Goal: Communication & Community: Answer question/provide support

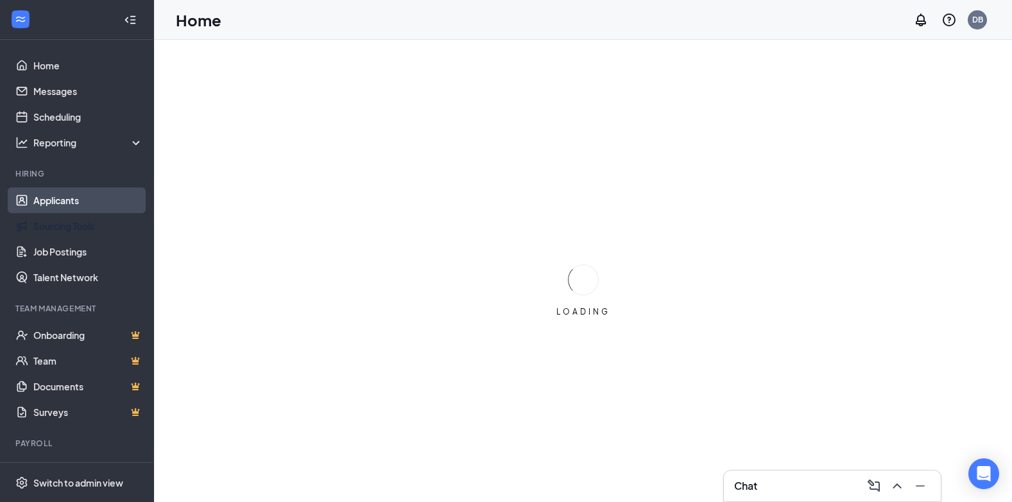
click at [60, 203] on link "Applicants" at bounding box center [88, 200] width 110 height 26
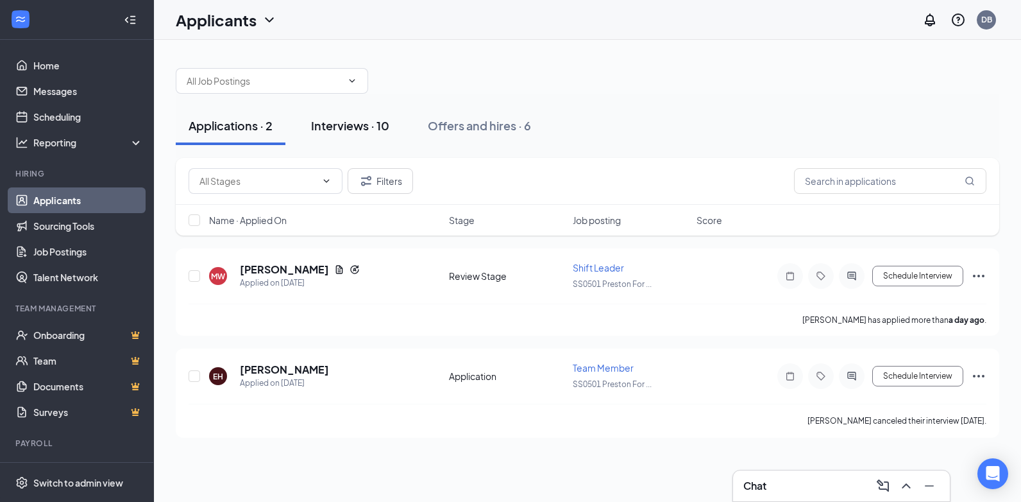
click at [362, 130] on div "Interviews · 10" at bounding box center [350, 125] width 78 height 16
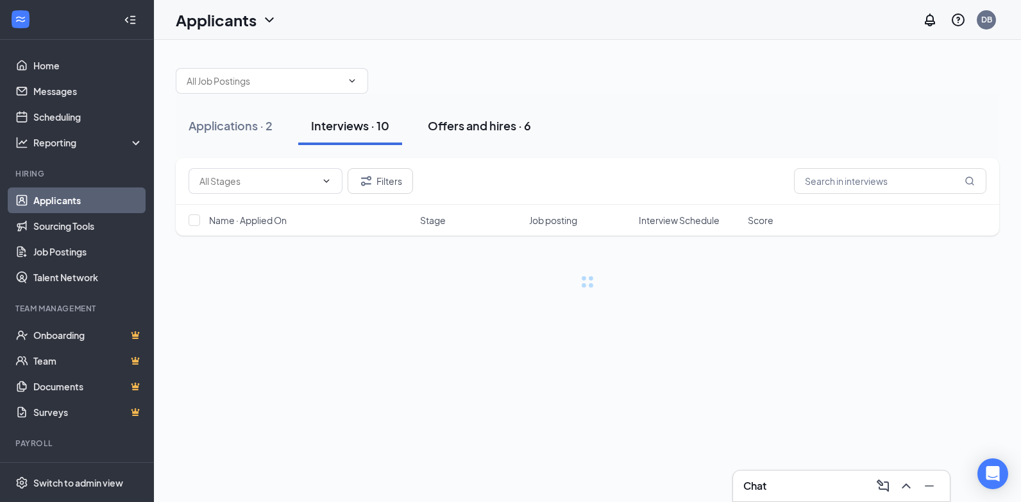
click at [480, 125] on div "Offers and hires · 6" at bounding box center [479, 125] width 103 height 16
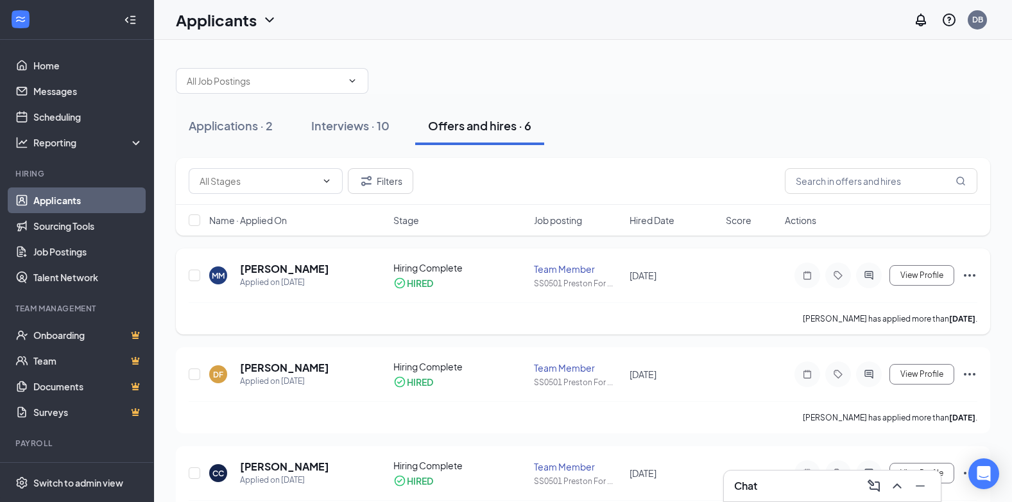
click at [980, 277] on div "MM [PERSON_NAME] Applied on [DATE] Hiring Complete HIRED Team Member SS0501 Pre…" at bounding box center [583, 291] width 814 height 86
click at [975, 277] on icon "Ellipses" at bounding box center [969, 274] width 15 height 15
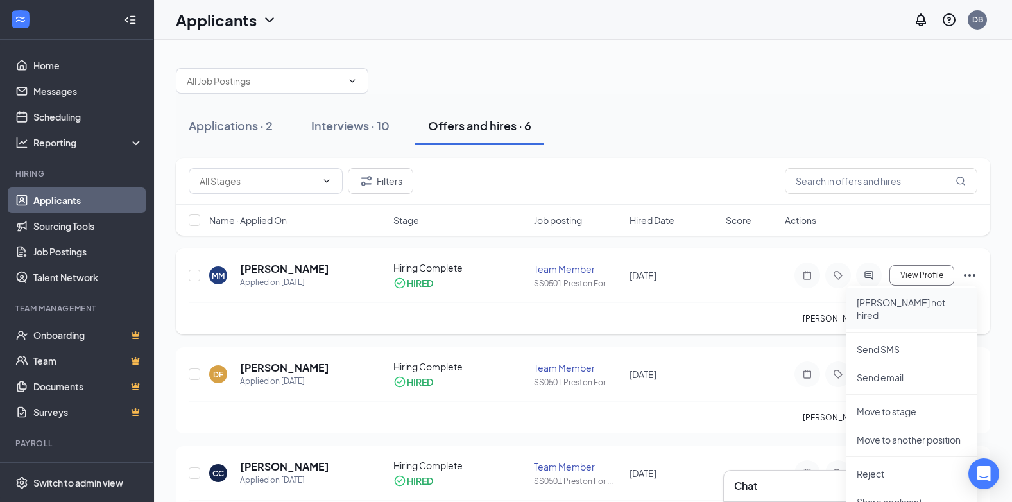
click at [895, 300] on p "[PERSON_NAME] not hired" at bounding box center [911, 309] width 110 height 26
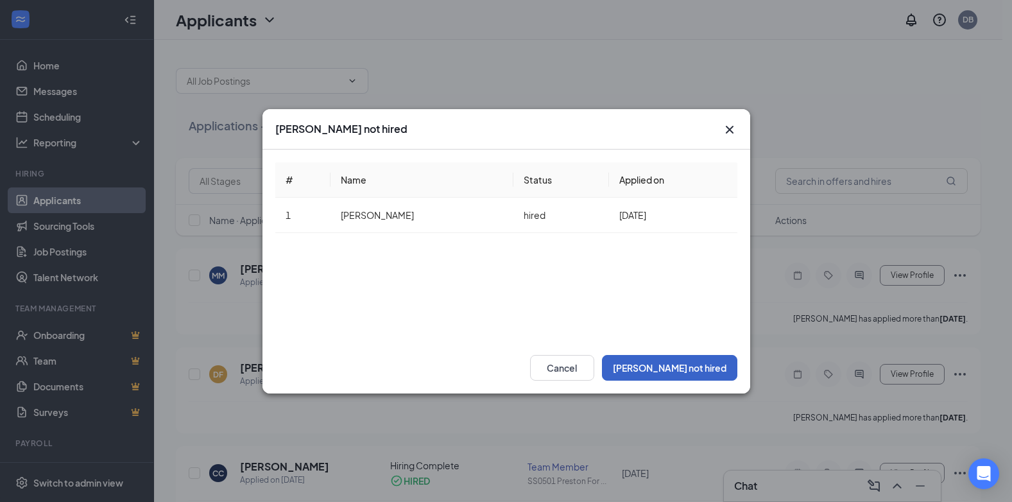
click at [708, 365] on button "[PERSON_NAME] not hired" at bounding box center [669, 368] width 135 height 26
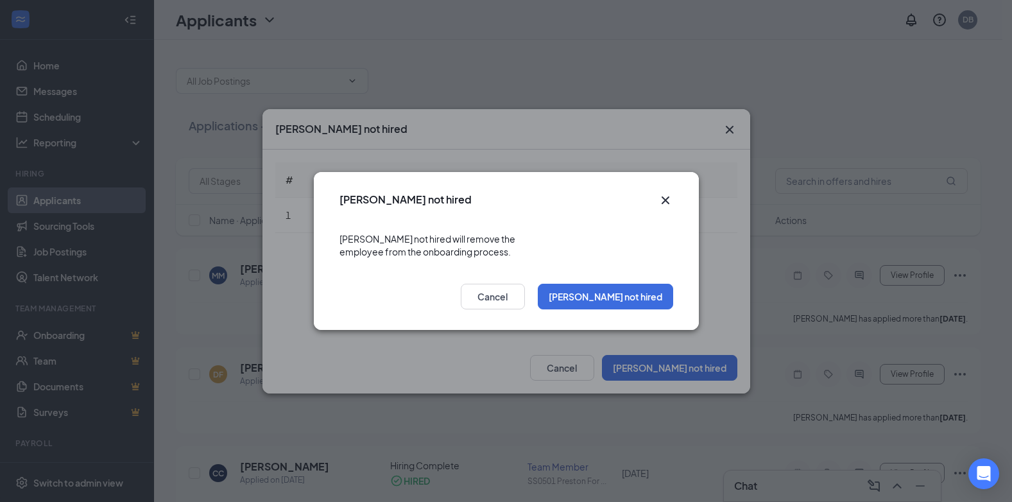
click at [668, 208] on icon "Cross" at bounding box center [664, 199] width 15 height 15
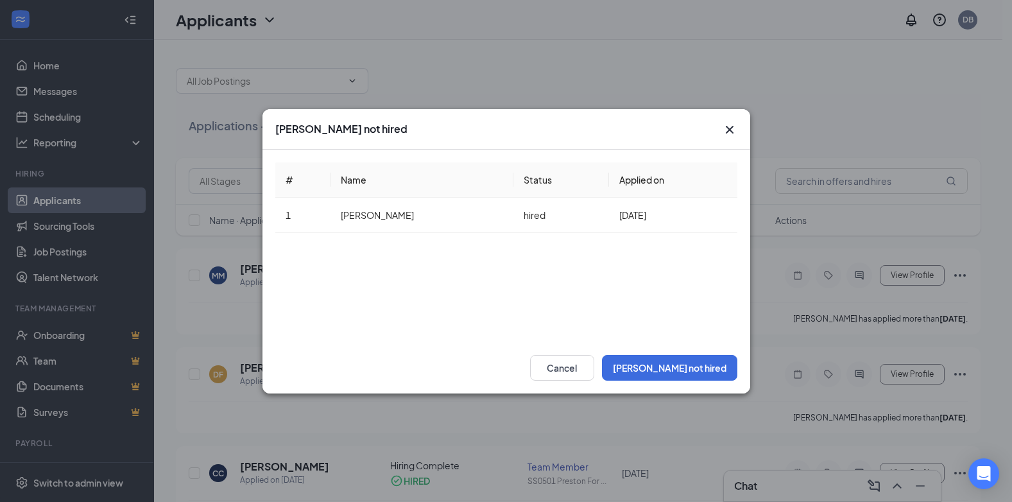
click at [729, 128] on icon "Cross" at bounding box center [729, 129] width 15 height 15
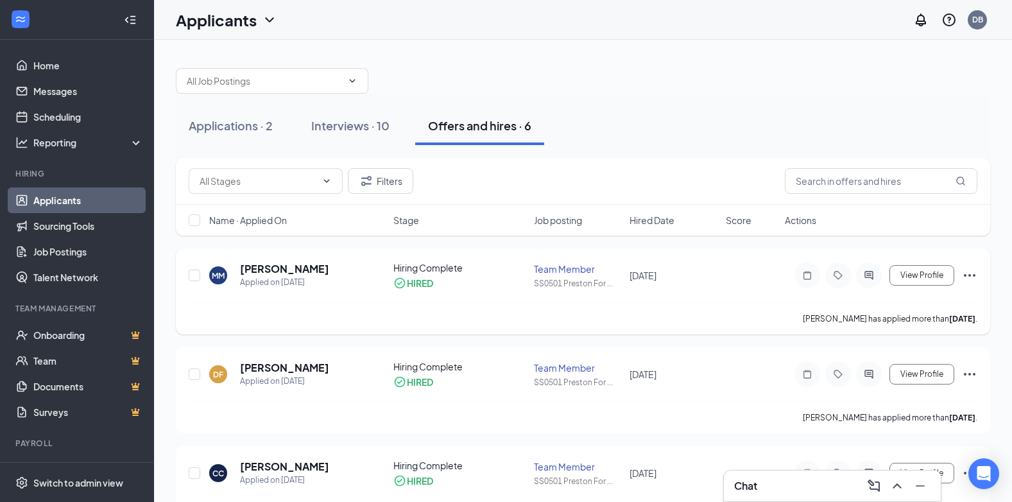
click at [969, 278] on icon "Ellipses" at bounding box center [969, 274] width 15 height 15
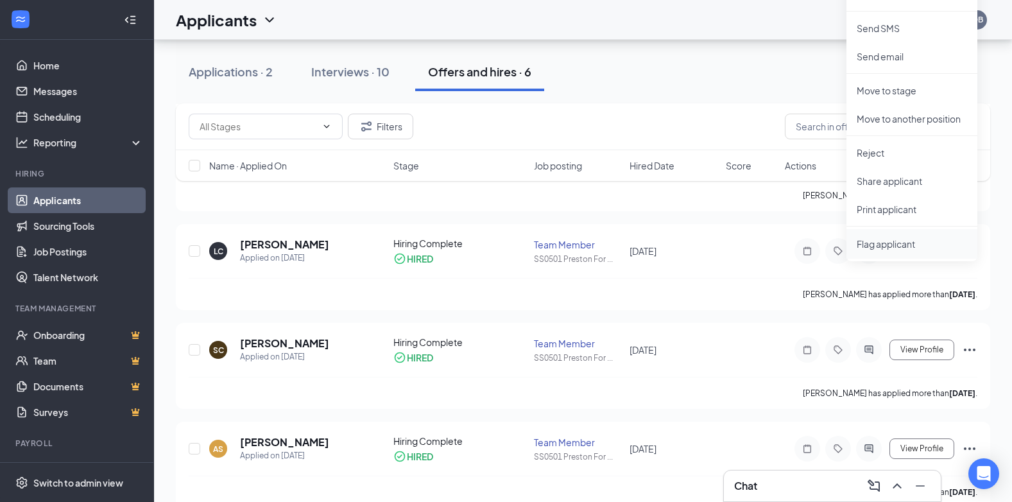
scroll to position [257, 0]
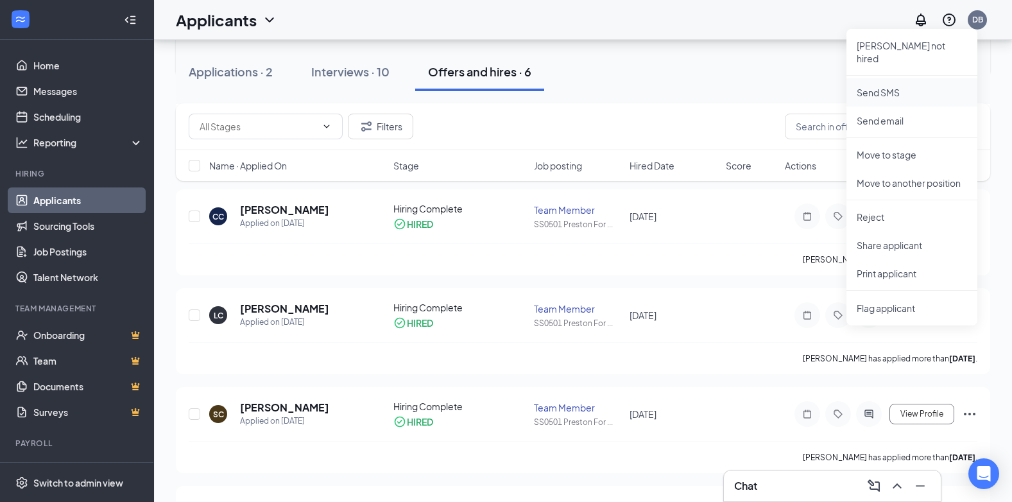
click at [890, 86] on p "Send SMS" at bounding box center [911, 92] width 110 height 13
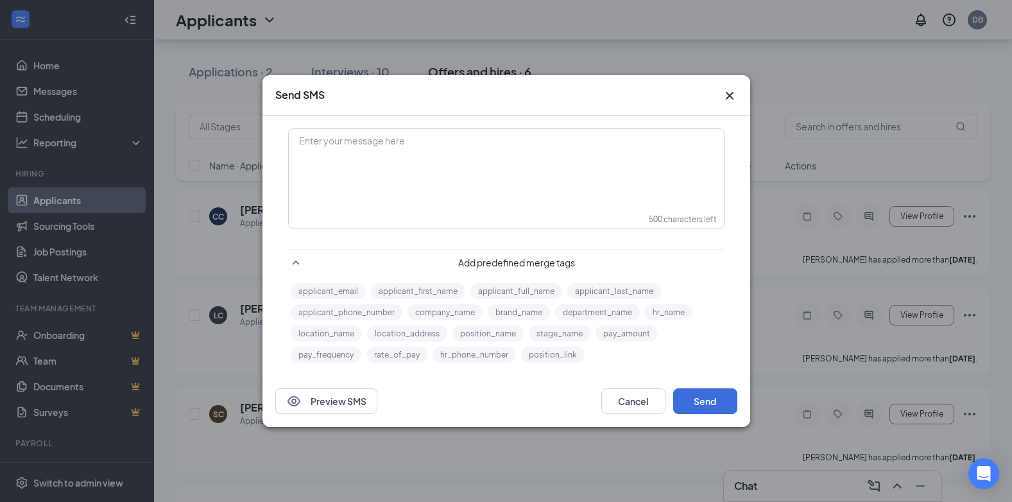
click at [495, 185] on div "Enter your message here" at bounding box center [506, 162] width 434 height 64
click at [729, 96] on icon "Cross" at bounding box center [729, 96] width 8 height 8
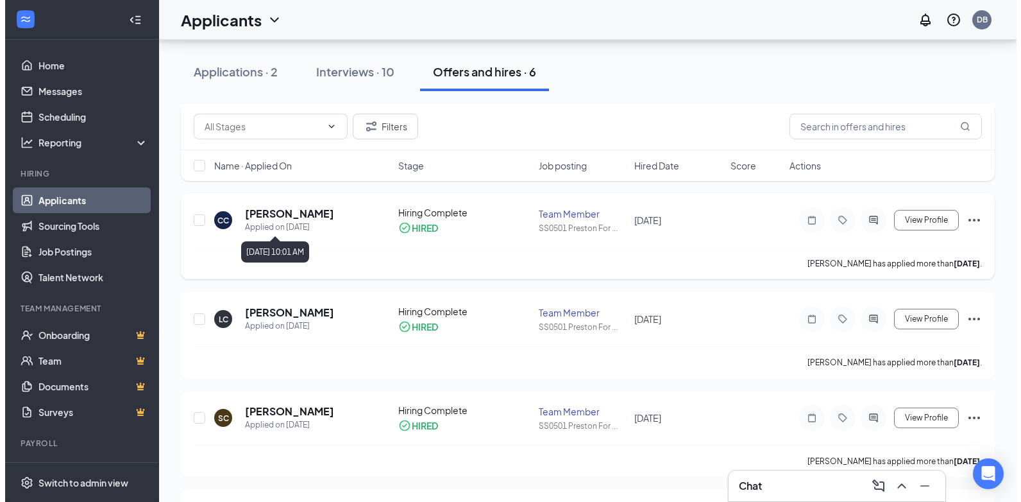
scroll to position [0, 0]
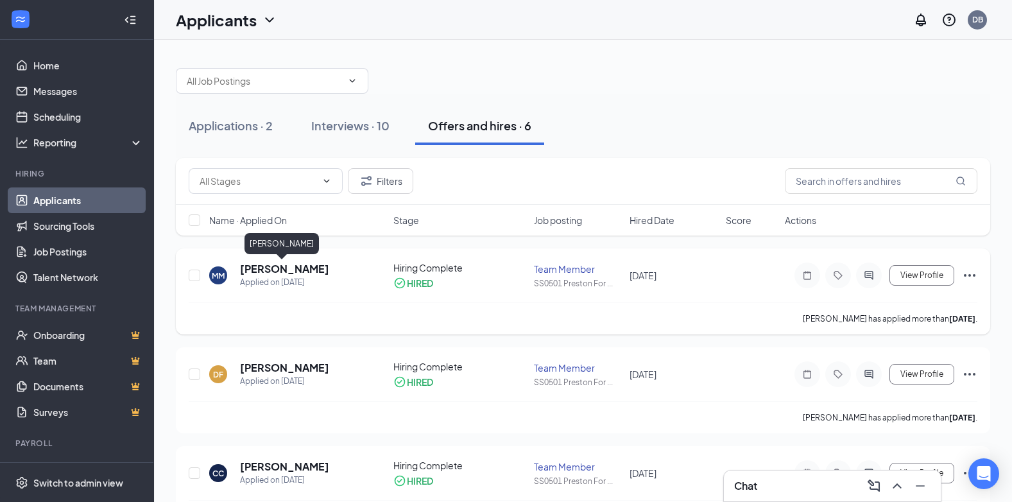
click at [282, 270] on h5 "[PERSON_NAME]" at bounding box center [284, 269] width 89 height 14
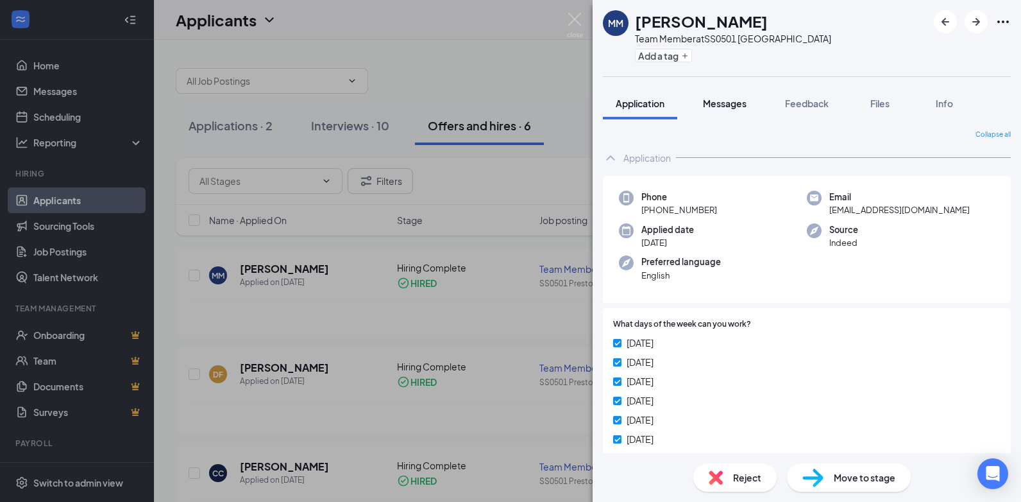
click at [728, 100] on span "Messages" at bounding box center [725, 104] width 44 height 12
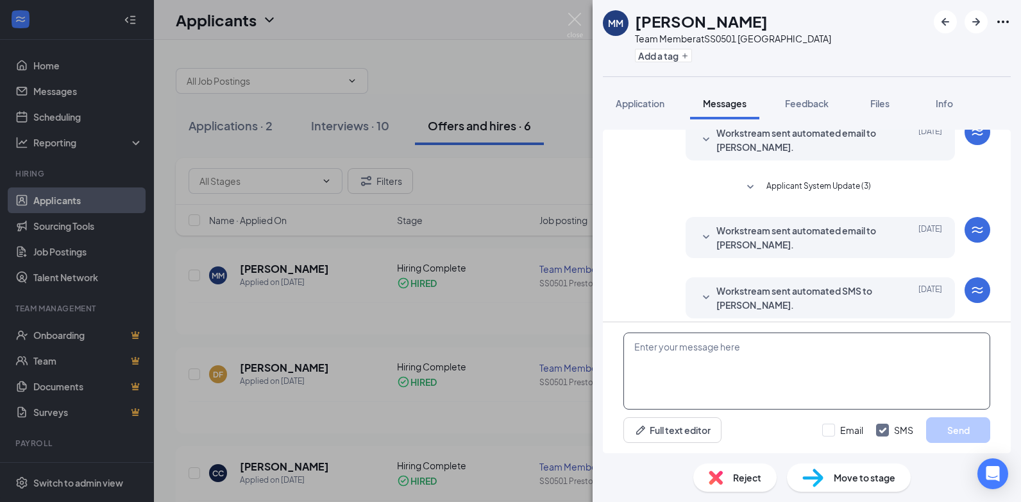
scroll to position [362, 0]
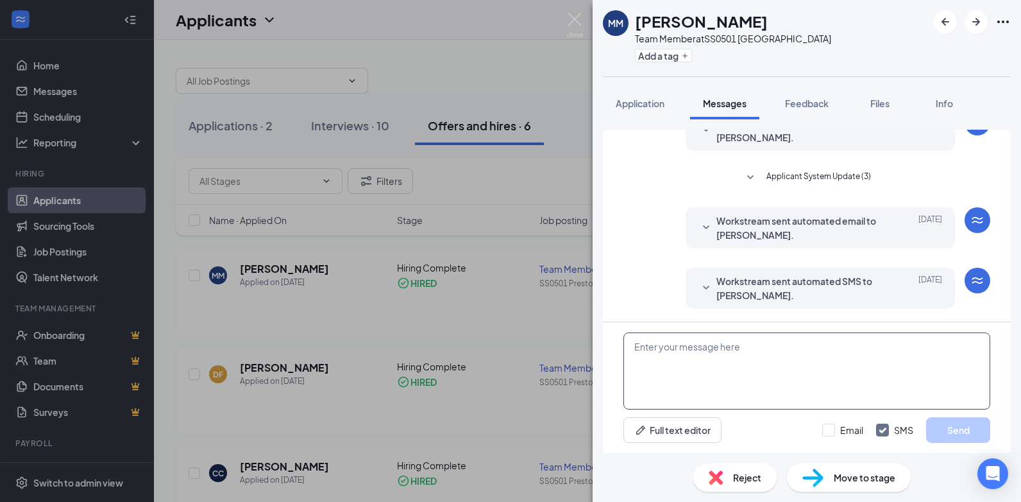
click at [713, 373] on textarea at bounding box center [806, 370] width 367 height 77
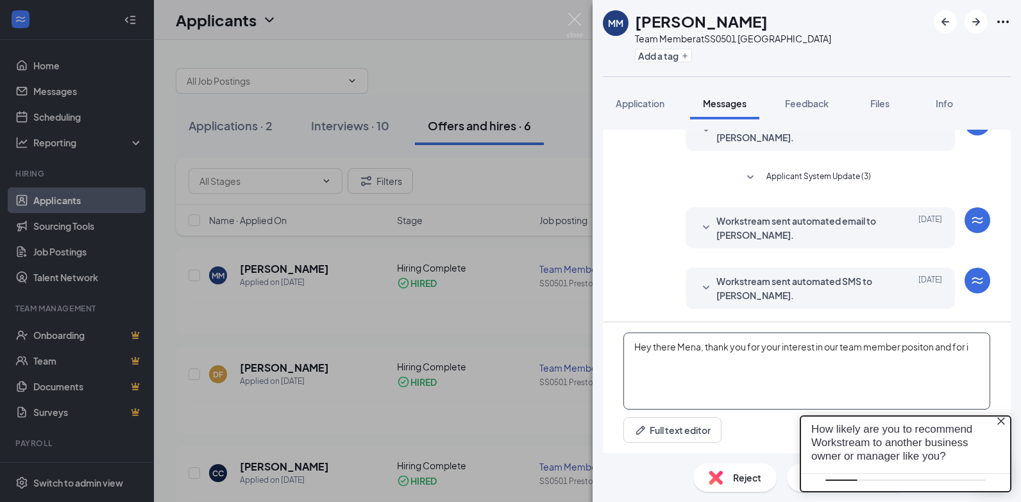
scroll to position [0, 0]
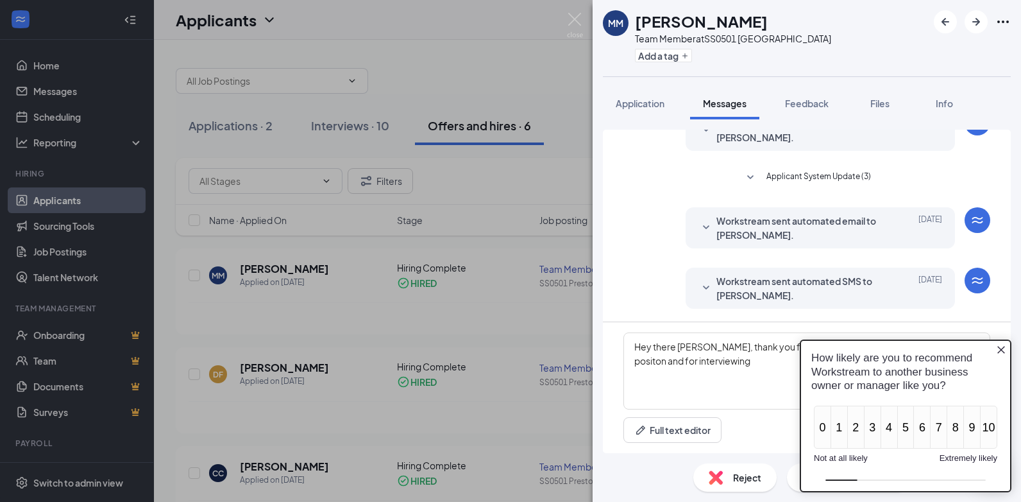
click at [999, 350] on icon "Close button" at bounding box center [1001, 349] width 10 height 10
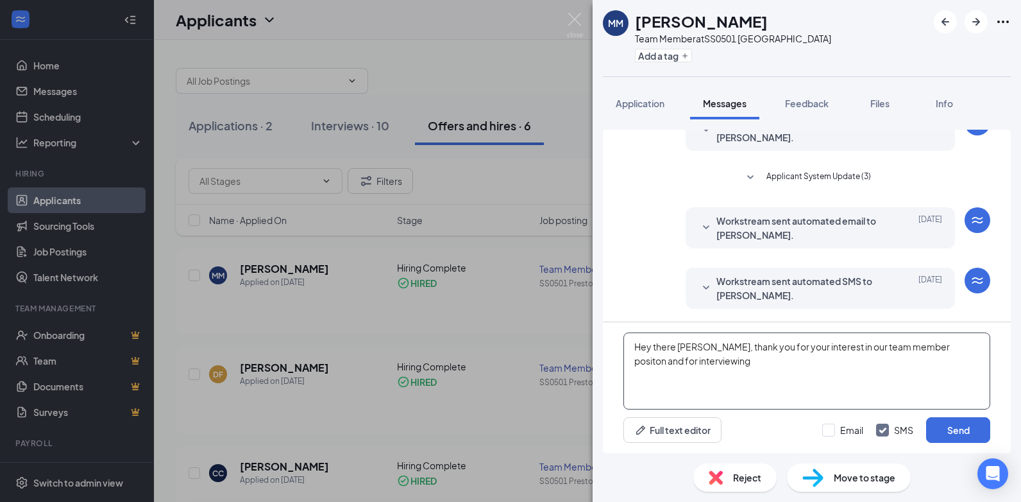
click at [720, 360] on textarea "Hey there [PERSON_NAME], thank you for your interest in our team member positon…" at bounding box center [806, 370] width 367 height 77
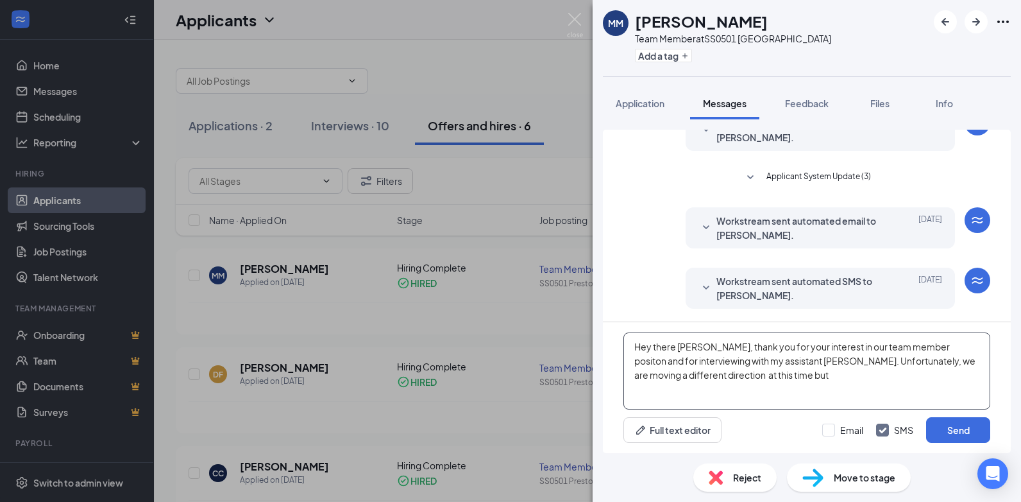
click at [934, 364] on textarea "Hey there [PERSON_NAME], thank you for your interest in our team member positon…" at bounding box center [806, 370] width 367 height 77
click at [874, 380] on textarea "Hey there [PERSON_NAME], thank you for your interest in our team member positon…" at bounding box center [806, 370] width 367 height 77
click at [731, 373] on textarea "Hey there [PERSON_NAME], thank you for your interest in our team member positon…" at bounding box center [806, 370] width 367 height 77
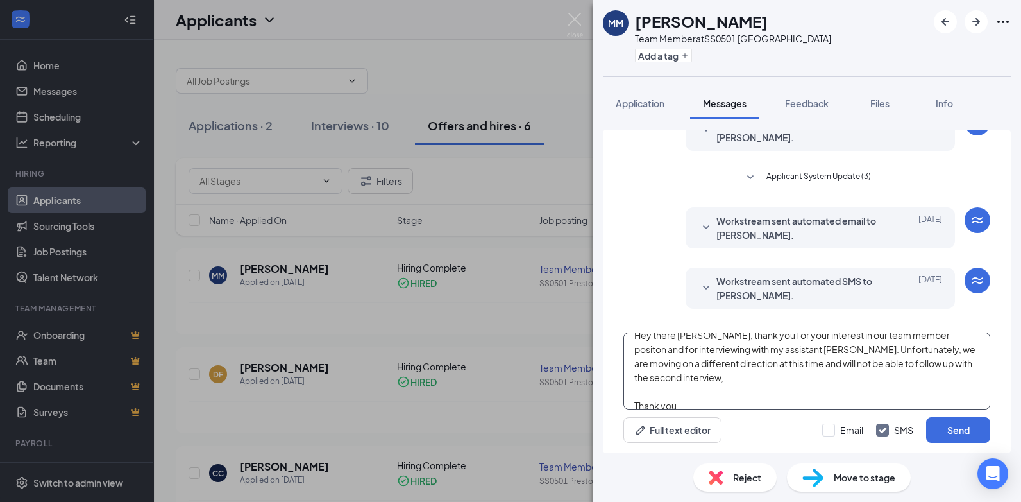
scroll to position [22, 0]
click at [718, 386] on textarea "Hey there [PERSON_NAME], thank you for your interest in our team member positon…" at bounding box center [806, 370] width 367 height 77
type textarea "Hey there [PERSON_NAME], thank you for your interest in our team member positon…"
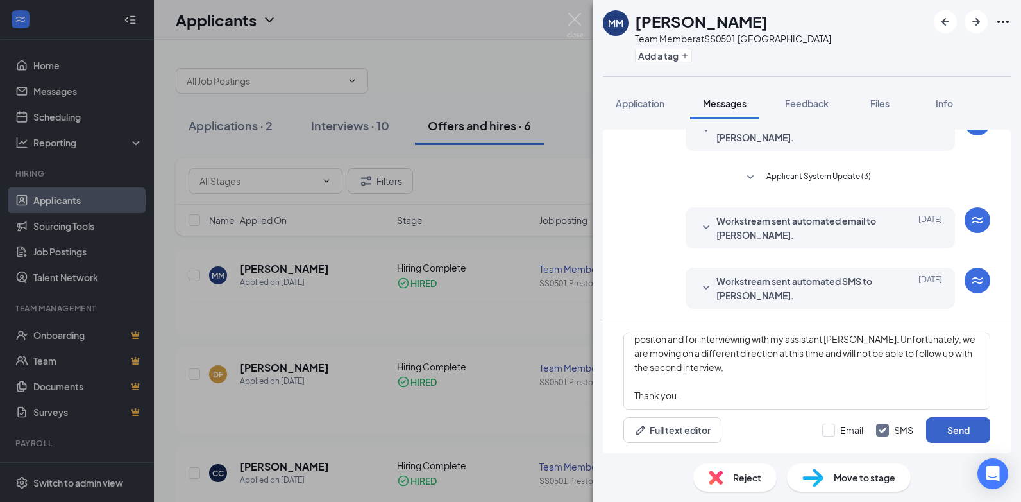
click at [969, 433] on button "Send" at bounding box center [958, 430] width 64 height 26
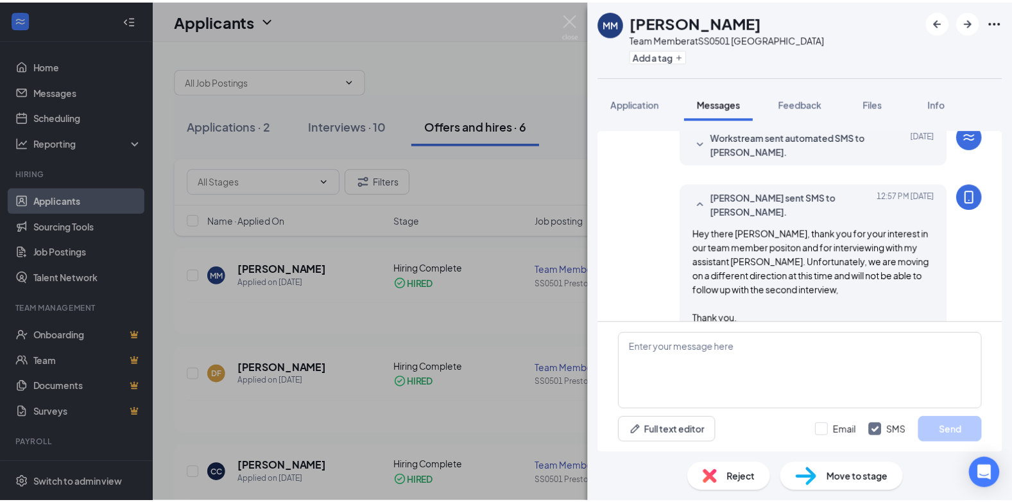
scroll to position [529, 0]
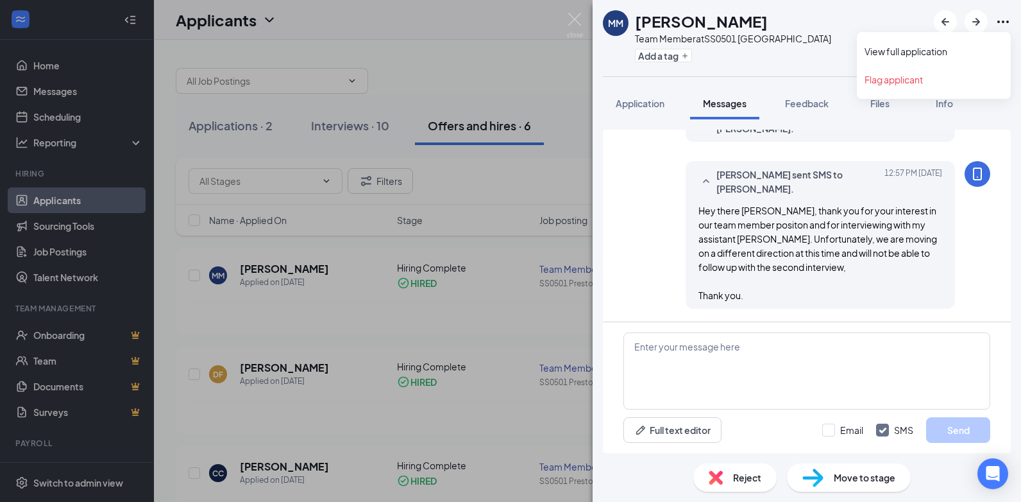
click at [1008, 22] on icon "Ellipses" at bounding box center [1003, 22] width 12 height 3
click at [593, 209] on div "Load earlier interactions (about 17 more) MM [PERSON_NAME] sent SMS back. [DATE…" at bounding box center [807, 286] width 428 height 334
click at [430, 291] on div "MM [PERSON_NAME] Team Member at SS0501 Preston Forest Add a tag Application Mes…" at bounding box center [510, 251] width 1021 height 502
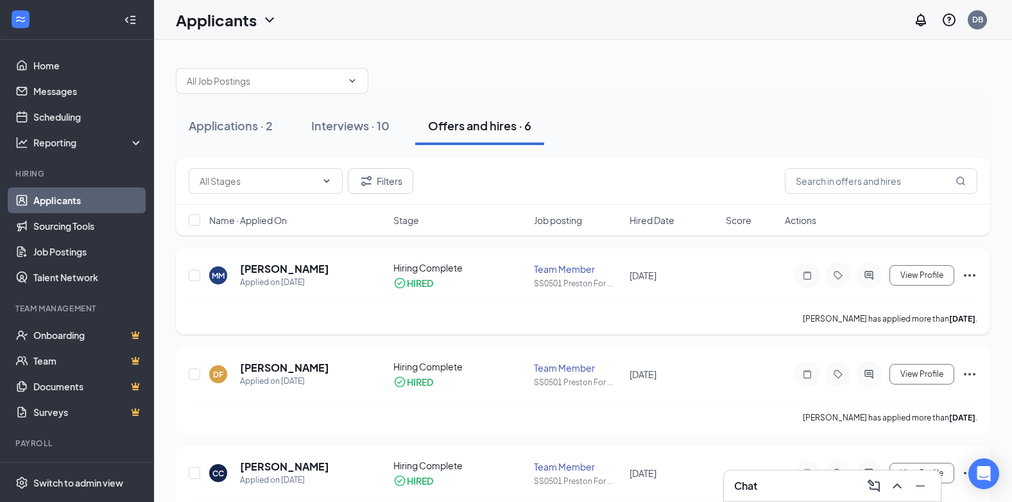
click at [969, 274] on icon "Ellipses" at bounding box center [969, 275] width 12 height 3
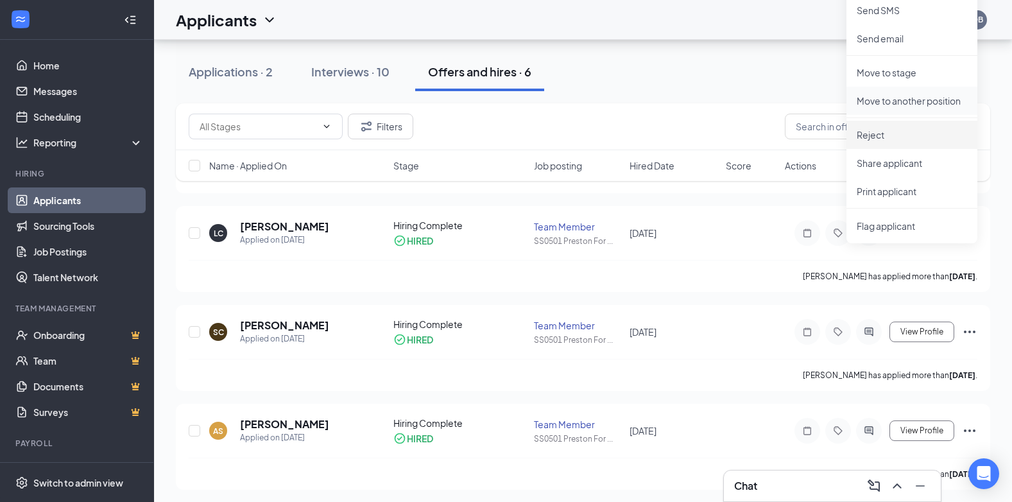
scroll to position [342, 0]
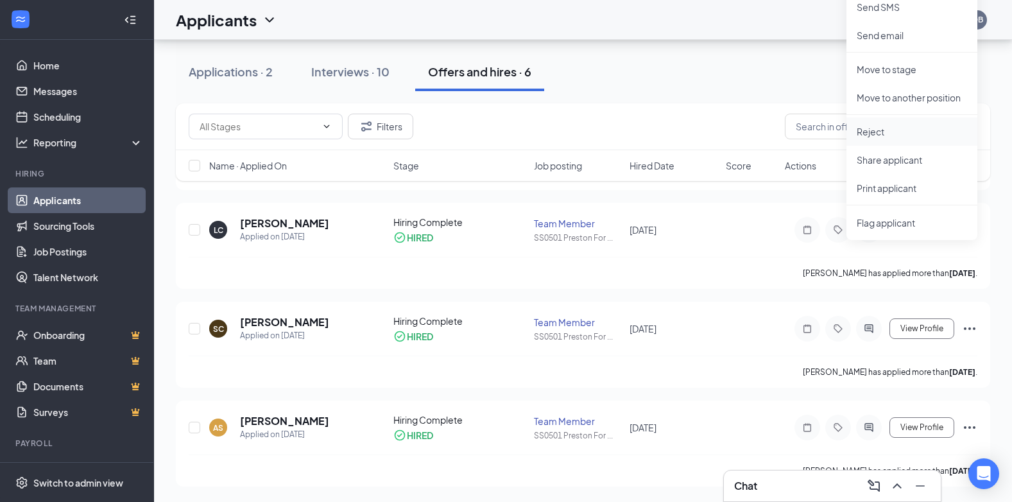
click at [879, 125] on p "Reject" at bounding box center [911, 131] width 110 height 13
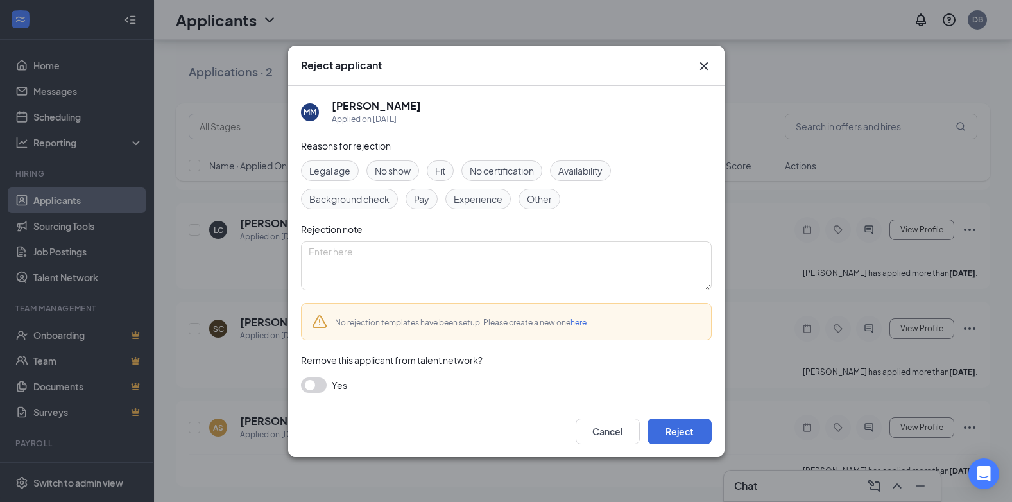
click at [445, 176] on span "Fit" at bounding box center [440, 171] width 10 height 14
click at [466, 194] on span "Experience" at bounding box center [478, 199] width 49 height 14
click at [584, 178] on div "Availability" at bounding box center [580, 170] width 61 height 21
click at [676, 414] on div "Cancel Reject" at bounding box center [506, 430] width 436 height 51
click at [675, 427] on button "Reject" at bounding box center [679, 431] width 64 height 26
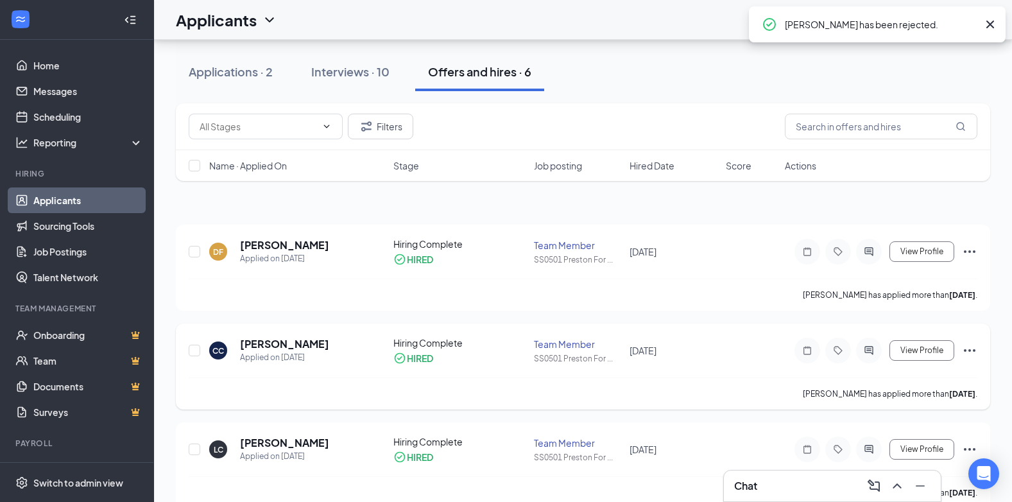
scroll to position [0, 0]
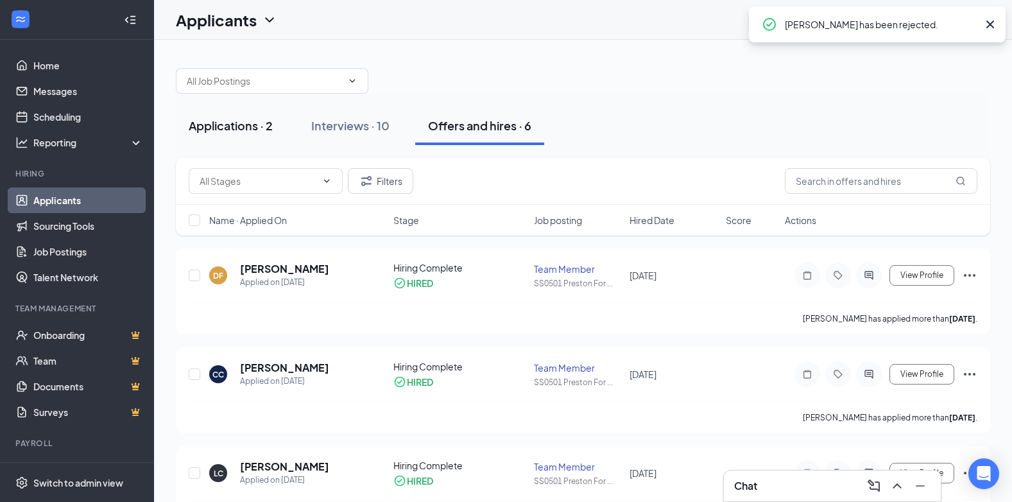
click at [237, 120] on div "Applications · 2" at bounding box center [231, 125] width 84 height 16
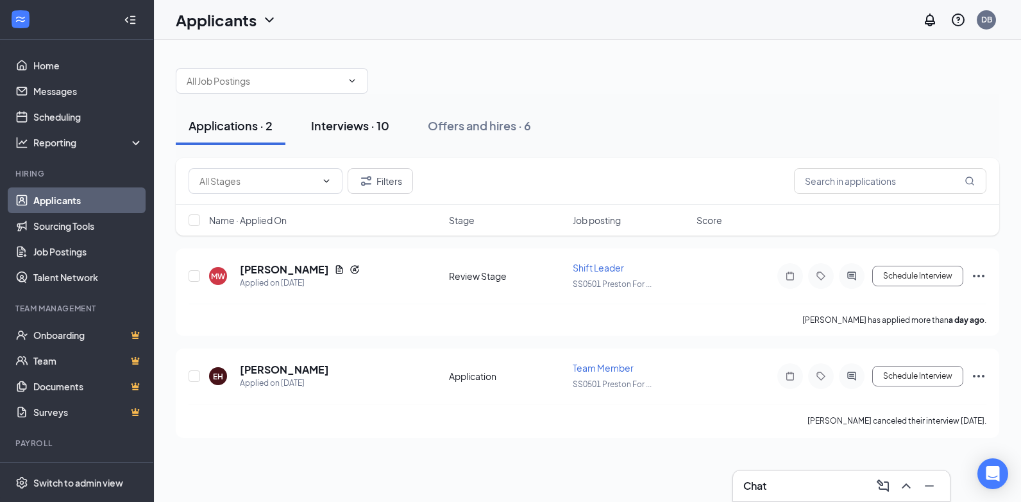
click at [344, 121] on div "Interviews · 10" at bounding box center [350, 125] width 78 height 16
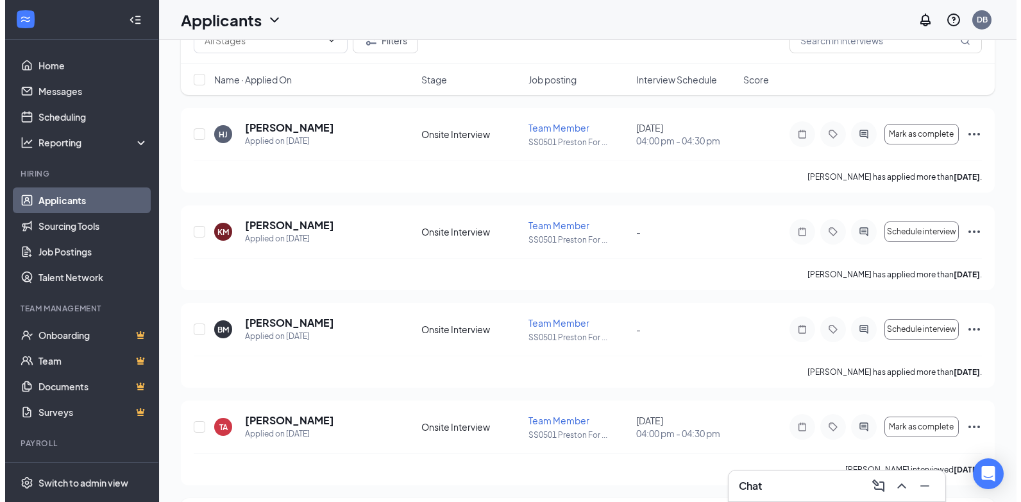
scroll to position [385, 0]
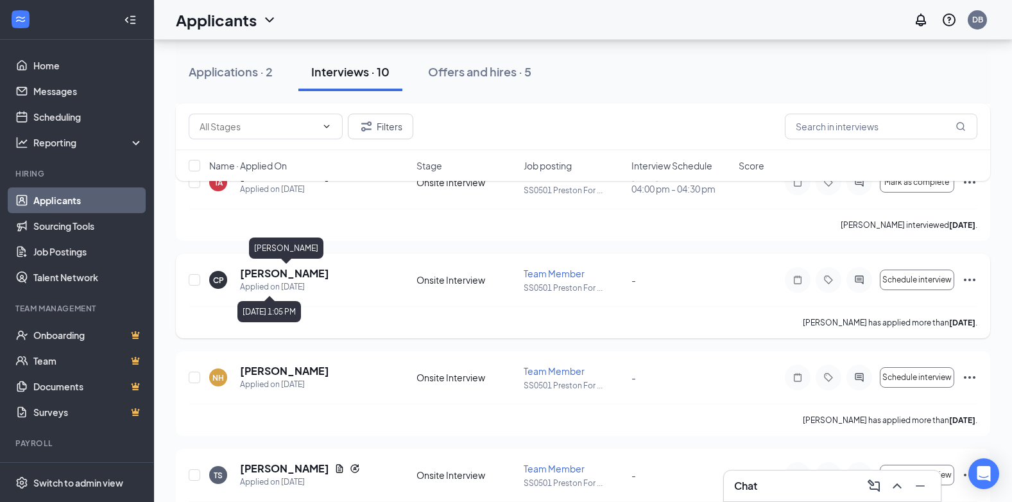
click at [310, 274] on h5 "[PERSON_NAME]" at bounding box center [284, 273] width 89 height 14
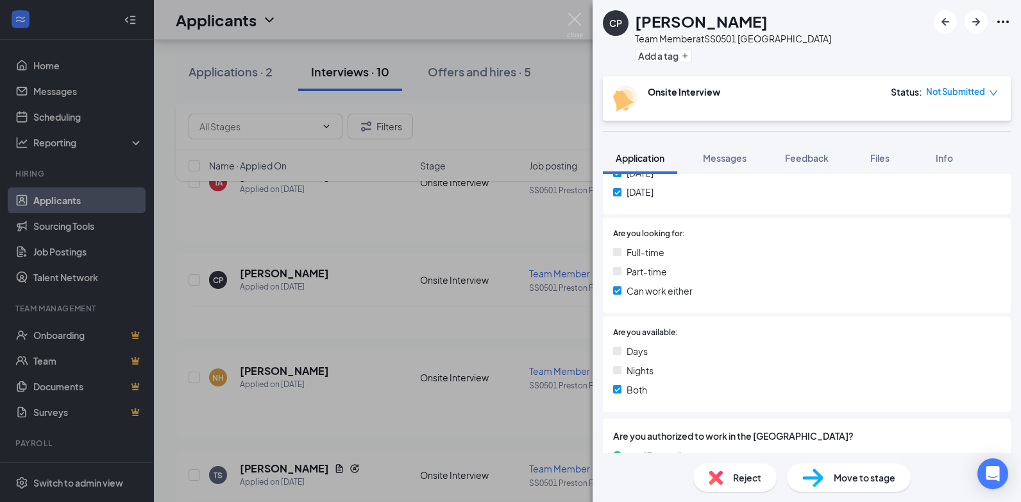
scroll to position [385, 0]
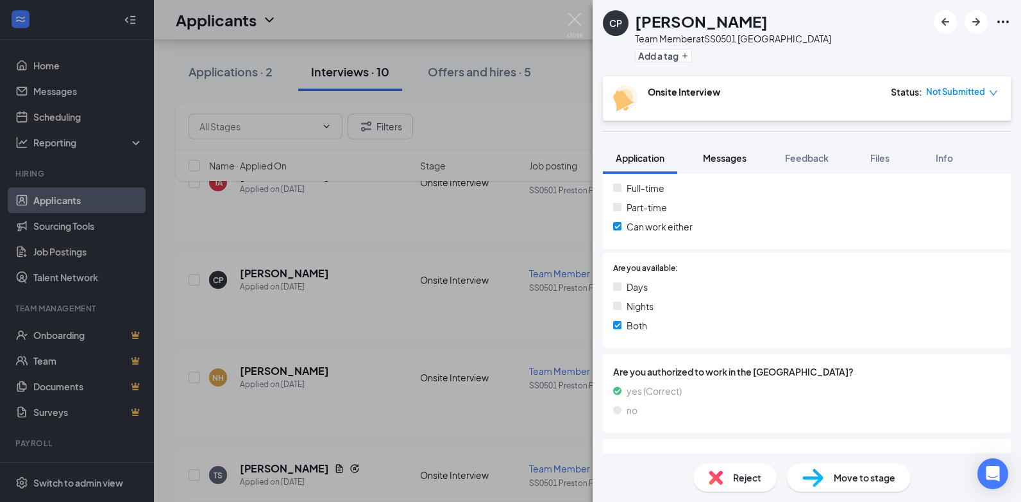
click at [738, 165] on button "Messages" at bounding box center [724, 158] width 69 height 32
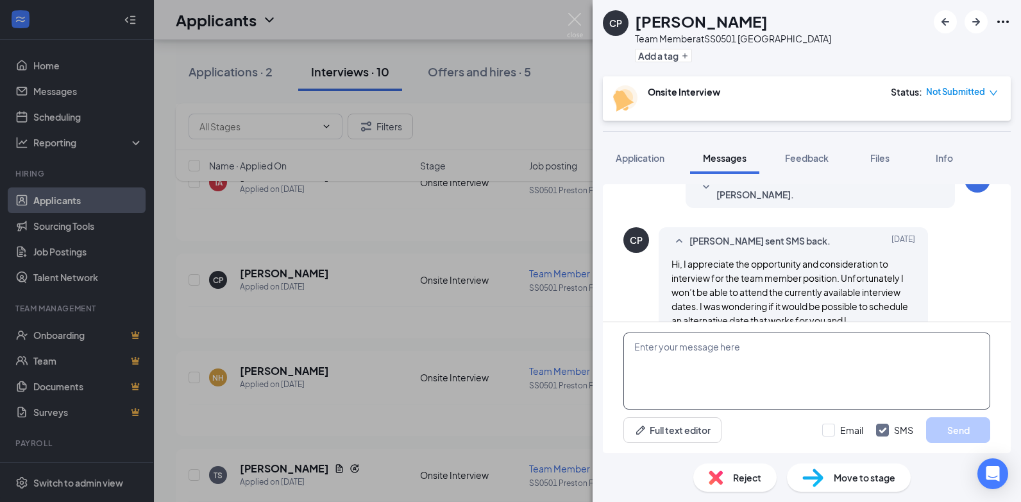
scroll to position [598, 0]
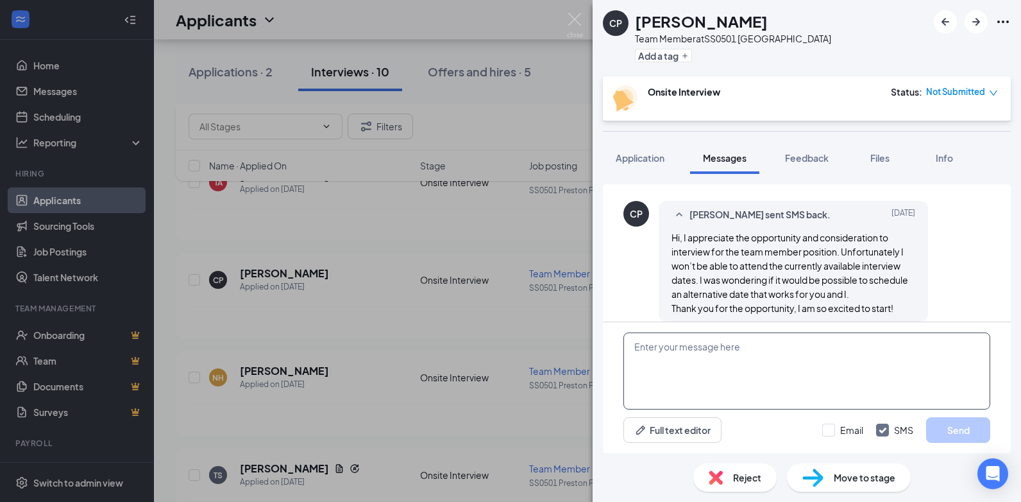
click at [718, 359] on textarea at bounding box center [806, 370] width 367 height 77
click at [882, 162] on span "Files" at bounding box center [879, 158] width 19 height 12
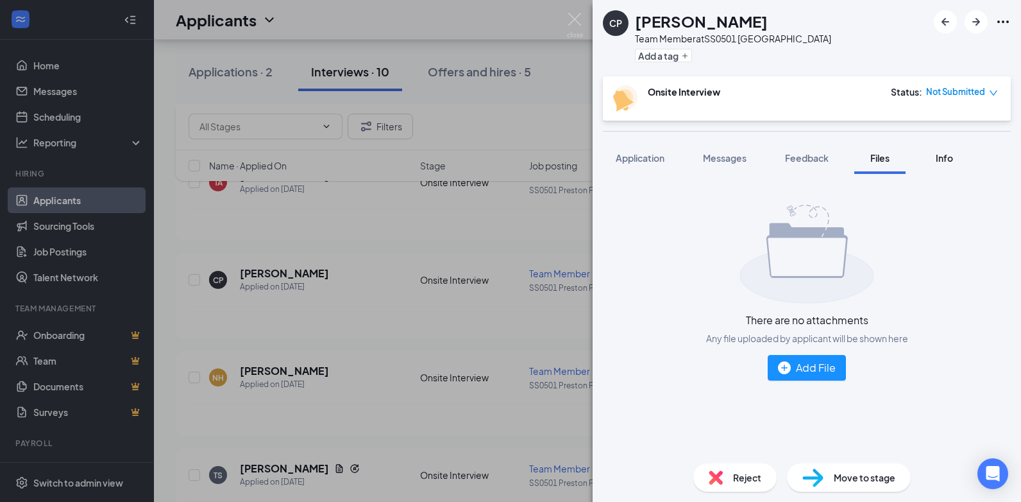
click at [947, 154] on span "Info" at bounding box center [944, 158] width 17 height 12
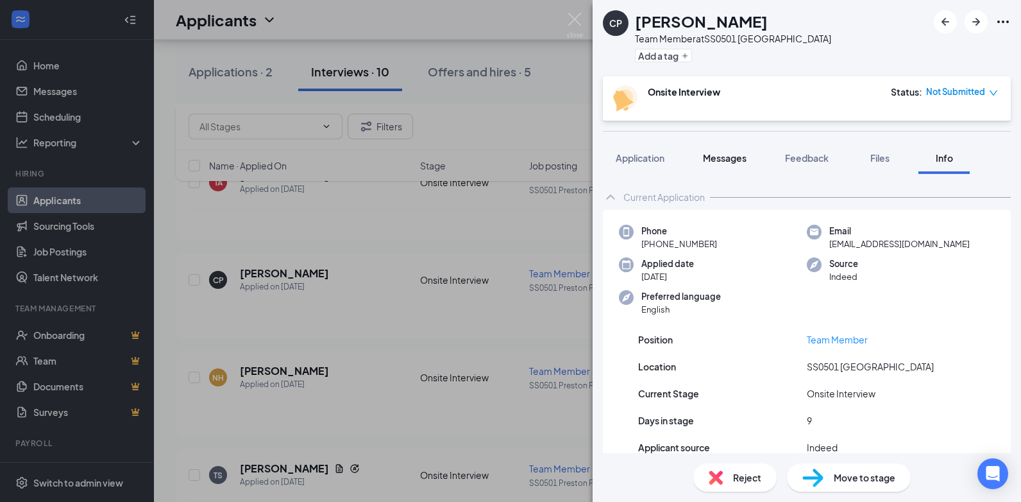
click at [730, 164] on div "Messages" at bounding box center [725, 157] width 44 height 13
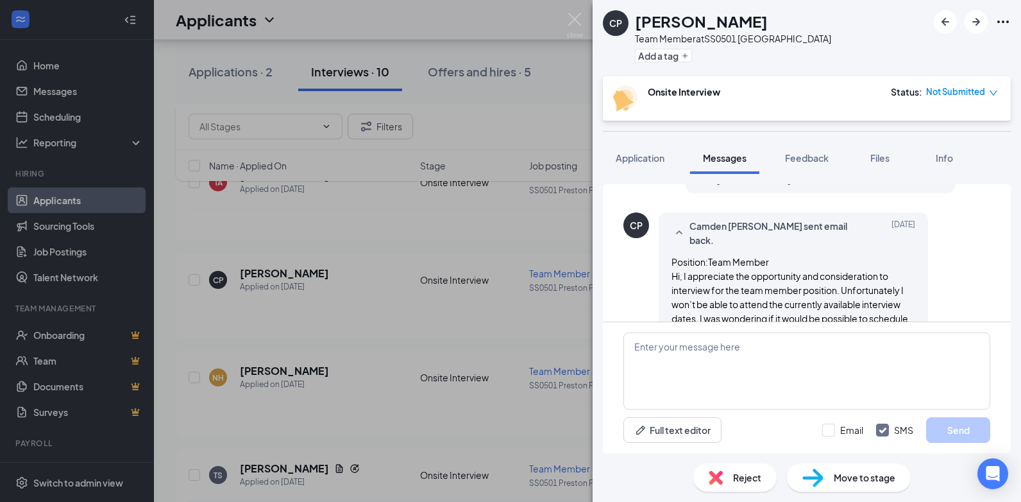
scroll to position [321, 0]
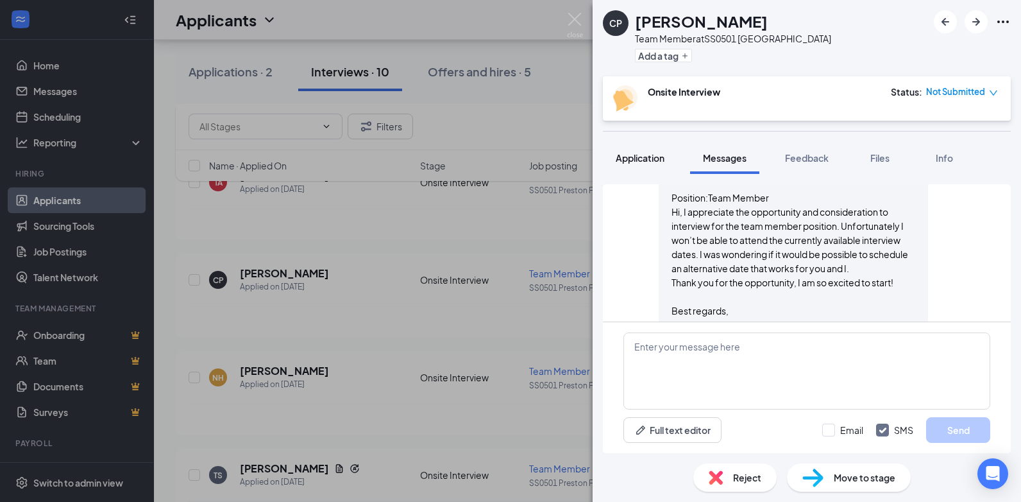
click at [656, 158] on span "Application" at bounding box center [640, 158] width 49 height 12
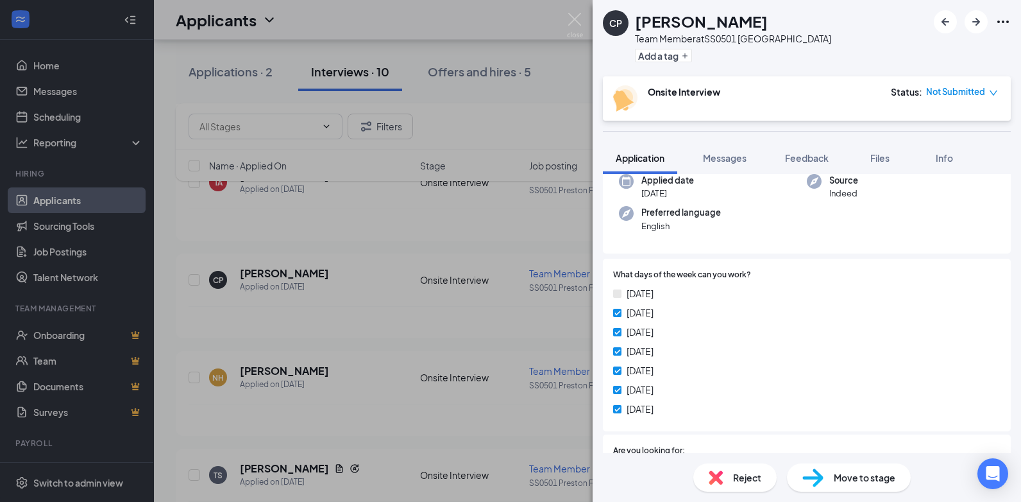
scroll to position [257, 0]
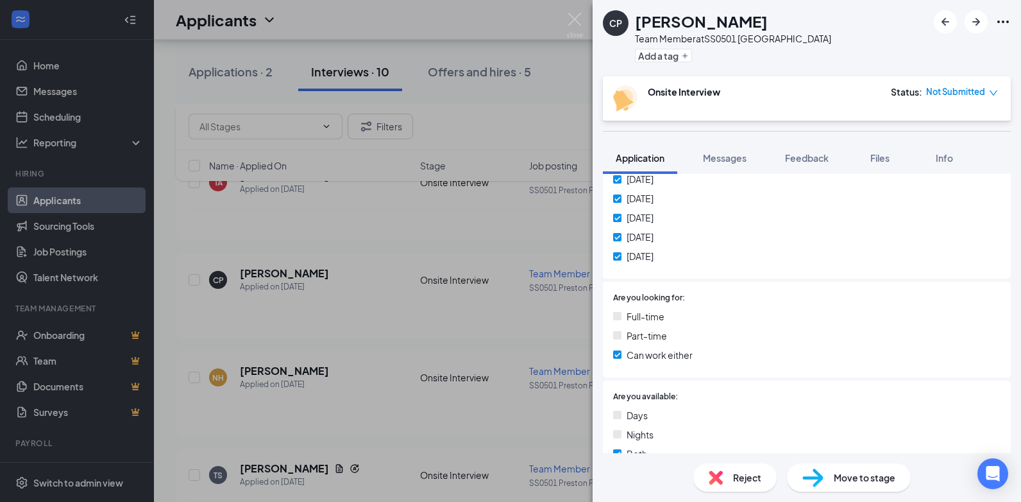
click at [382, 346] on div "CP Camden [PERSON_NAME] Team Member at SS0501 Preston Forest Add a tag Onsite I…" at bounding box center [510, 251] width 1021 height 502
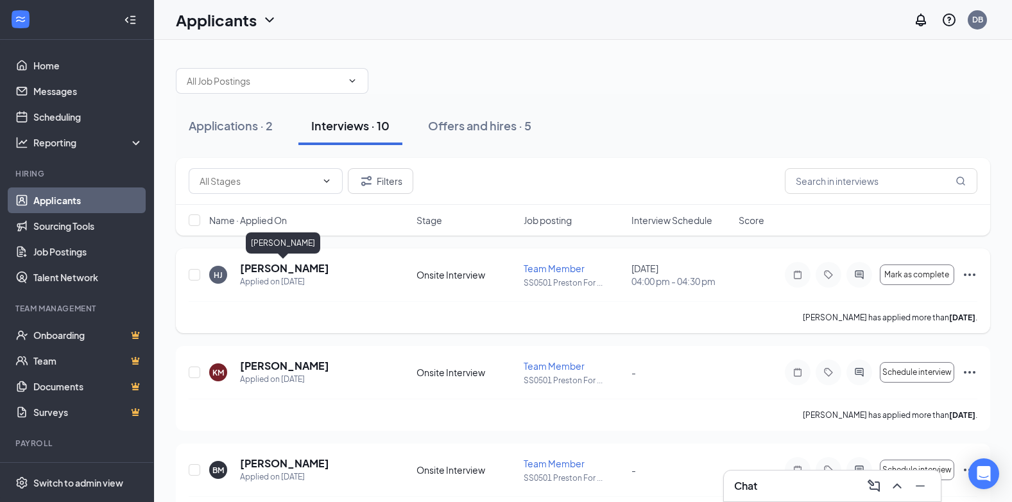
click at [298, 269] on h5 "[PERSON_NAME]" at bounding box center [284, 268] width 89 height 14
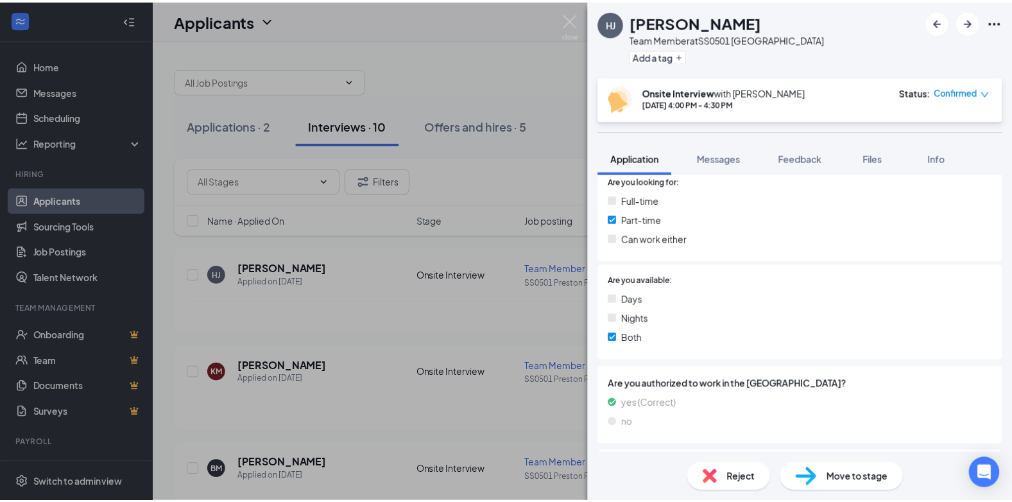
scroll to position [385, 0]
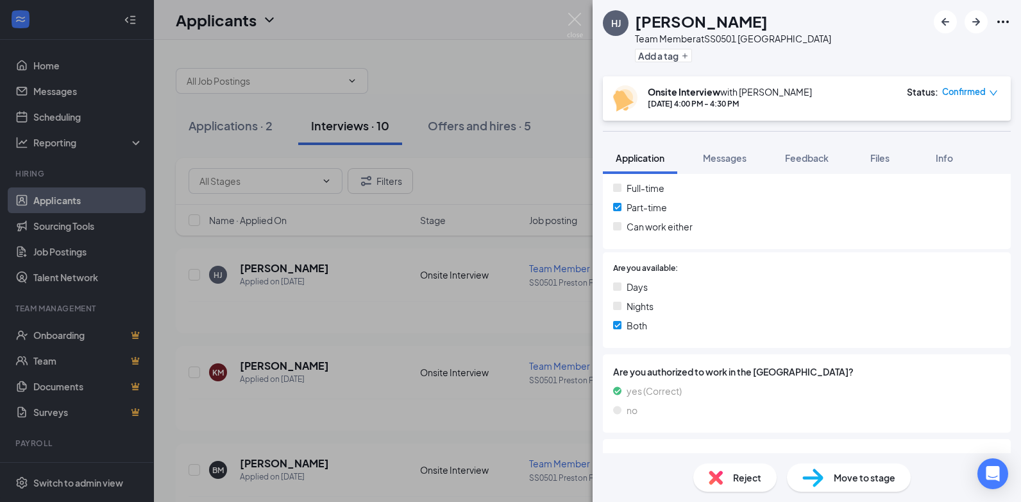
click at [475, 329] on div "[PERSON_NAME] Team Member at SS0501 Preston Forest Add a tag Onsite Interview w…" at bounding box center [510, 251] width 1021 height 502
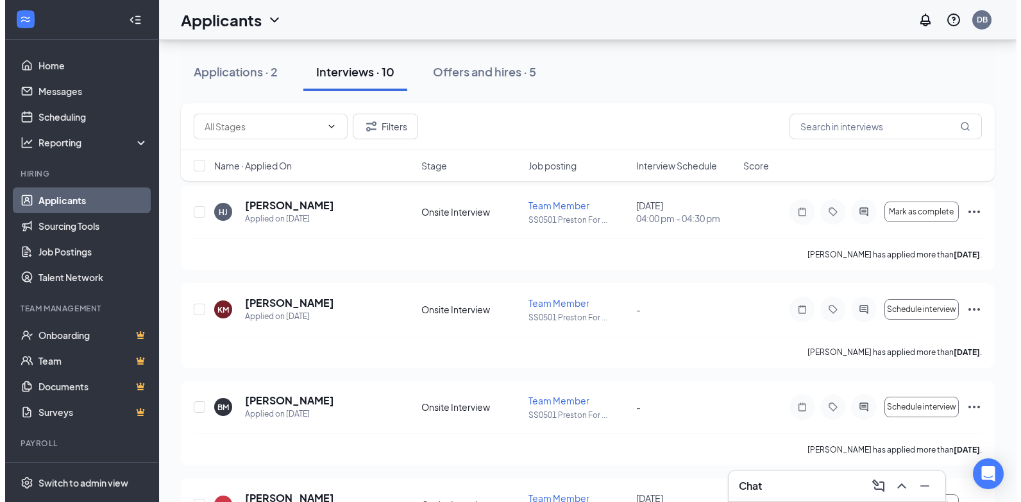
scroll to position [192, 0]
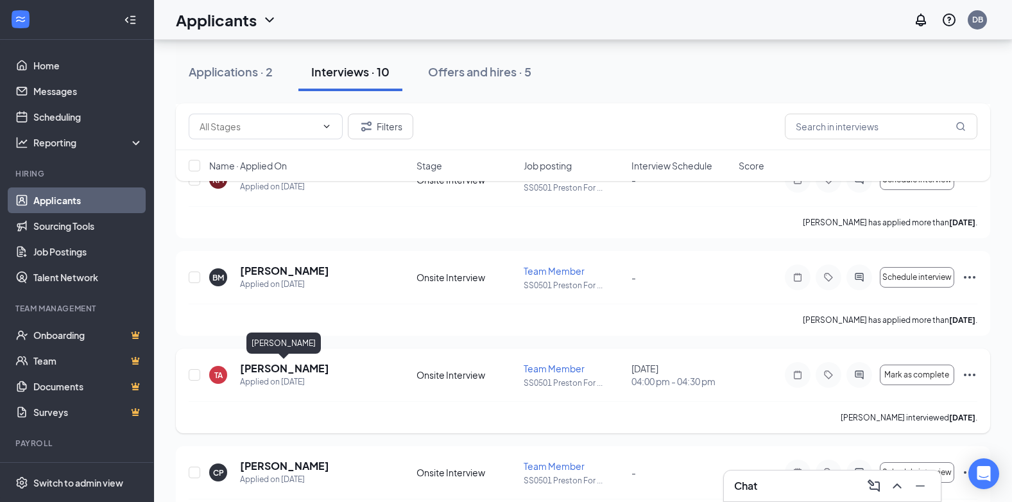
click at [306, 369] on h5 "[PERSON_NAME]" at bounding box center [284, 368] width 89 height 14
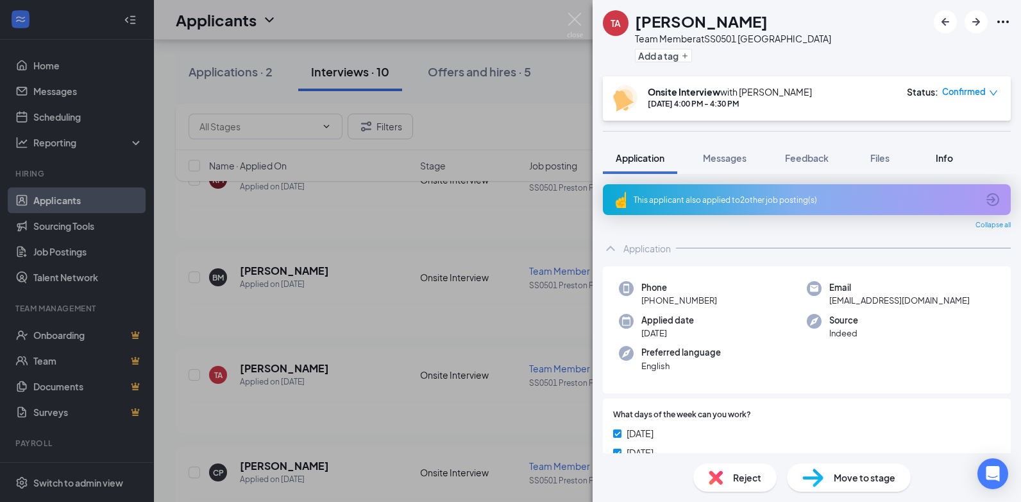
click at [951, 167] on button "Info" at bounding box center [944, 158] width 51 height 32
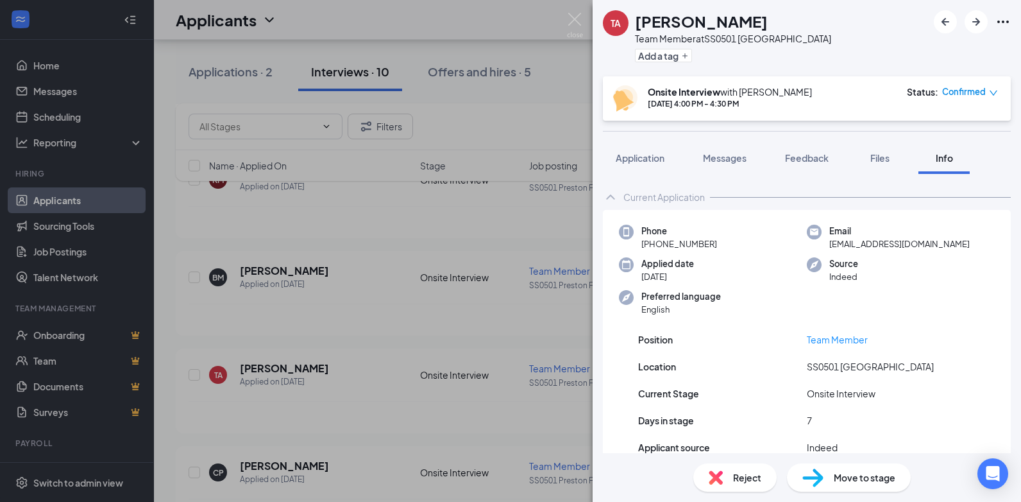
click at [438, 289] on div "TA [PERSON_NAME] Anyiador Team Member at SS0501 [GEOGRAPHIC_DATA] Add a tag Ons…" at bounding box center [510, 251] width 1021 height 502
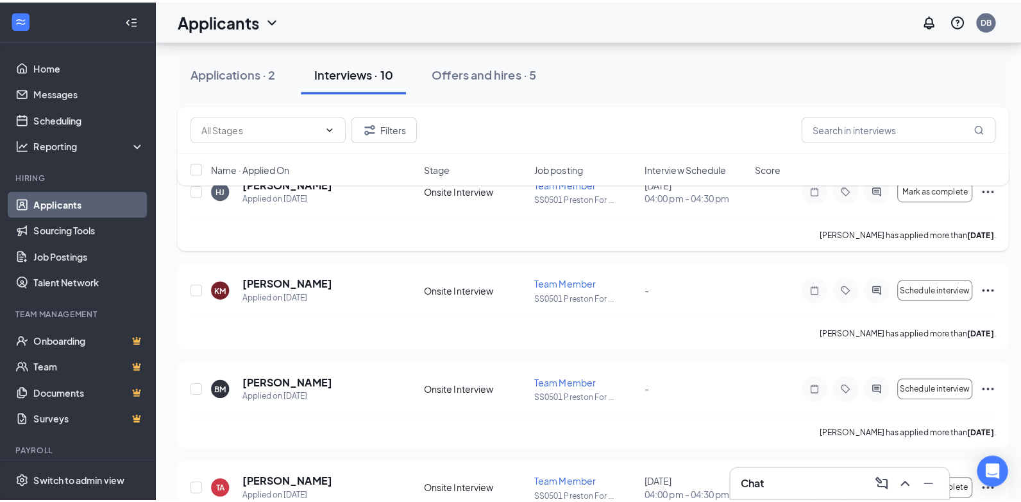
scroll to position [64, 0]
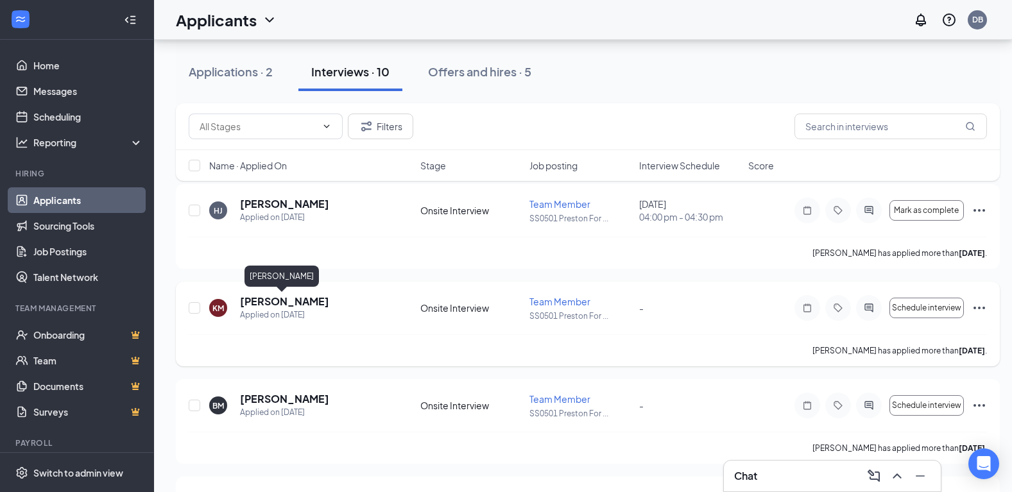
click at [282, 294] on h5 "[PERSON_NAME]" at bounding box center [284, 301] width 89 height 14
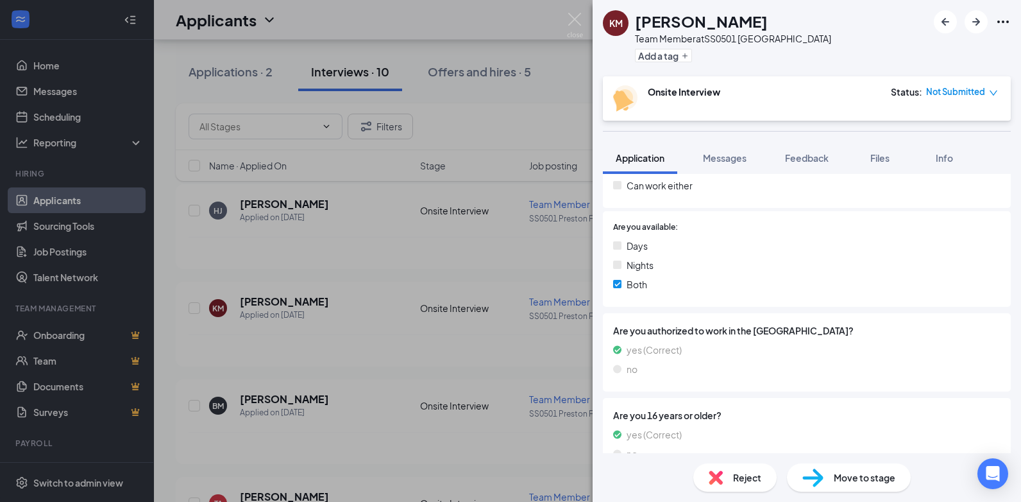
scroll to position [452, 0]
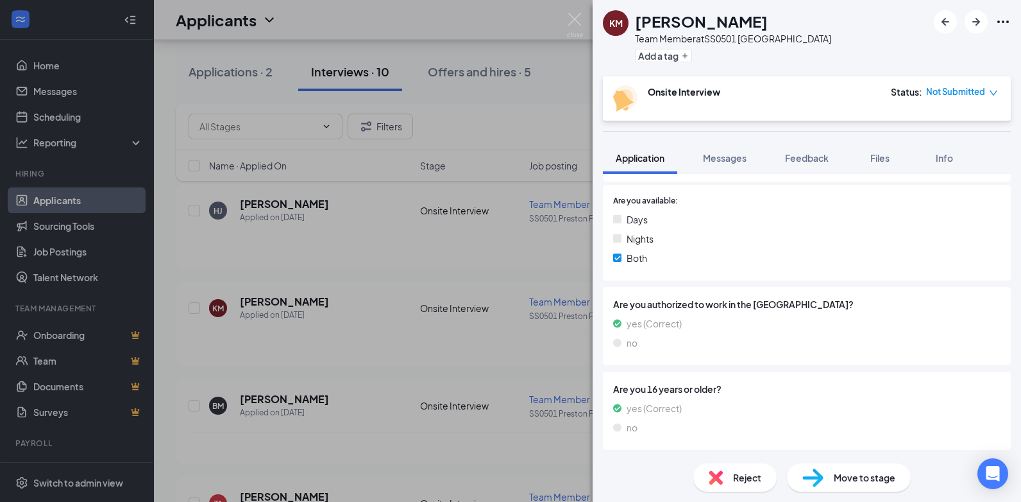
click at [419, 344] on div "KM [PERSON_NAME] Team Member at SS0501 Preston Forest Add a tag Onsite Intervie…" at bounding box center [510, 251] width 1021 height 502
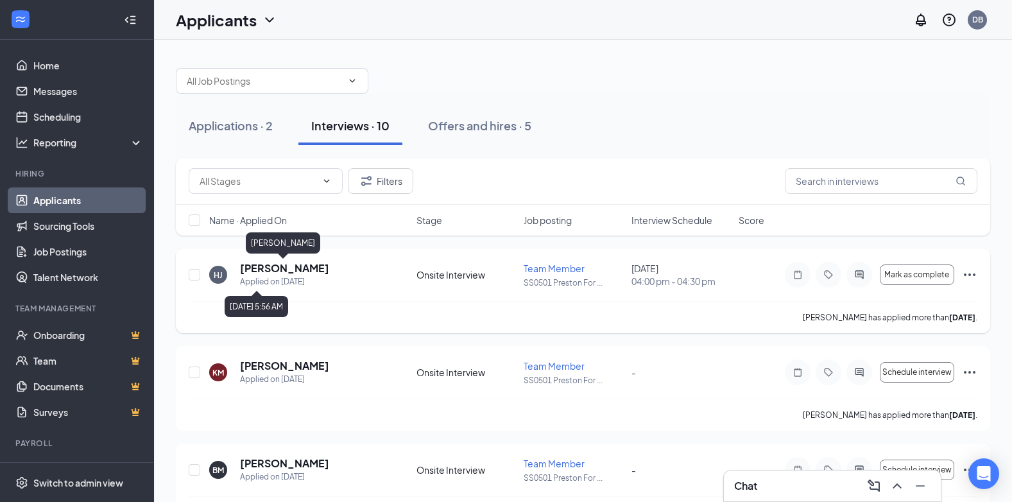
click at [264, 275] on h5 "[PERSON_NAME]" at bounding box center [284, 268] width 89 height 14
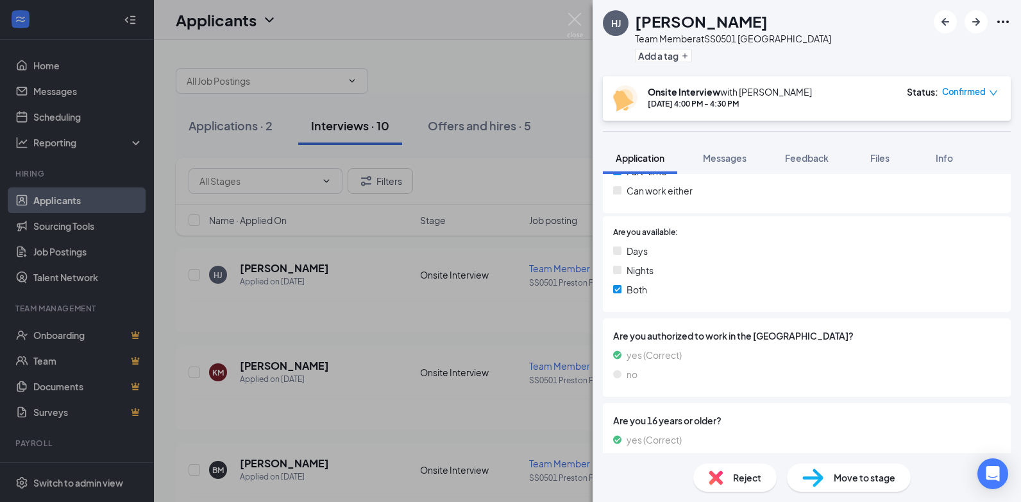
scroll to position [452, 0]
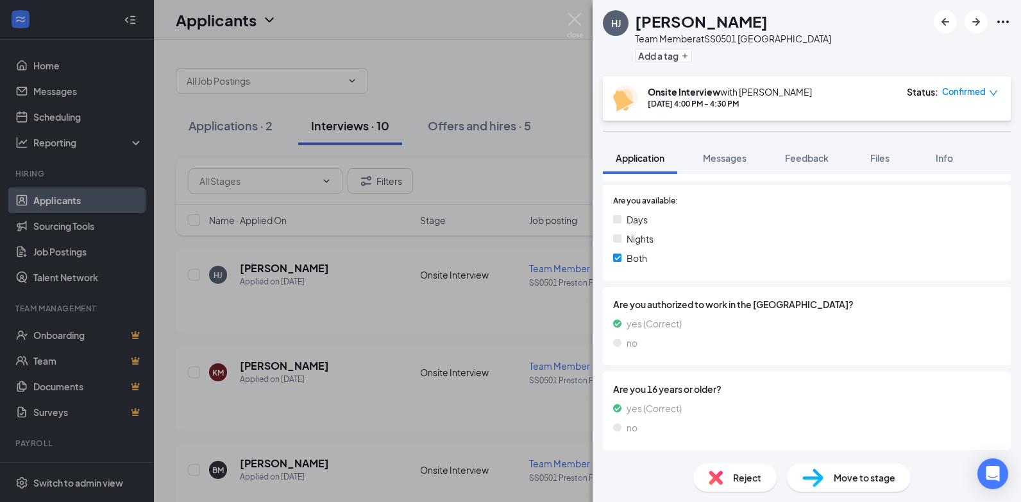
click at [422, 375] on div "[PERSON_NAME] Team Member at SS0501 Preston Forest Add a tag Onsite Interview w…" at bounding box center [510, 251] width 1021 height 502
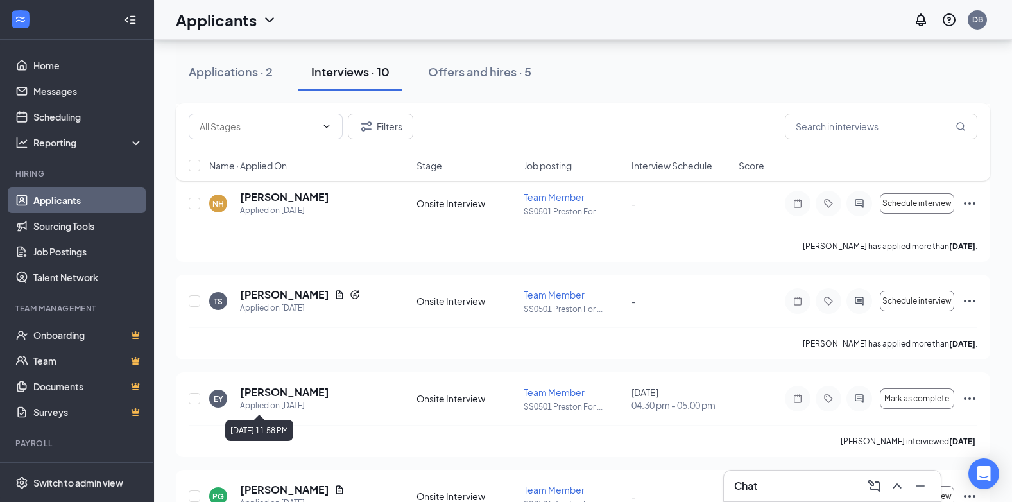
scroll to position [449, 0]
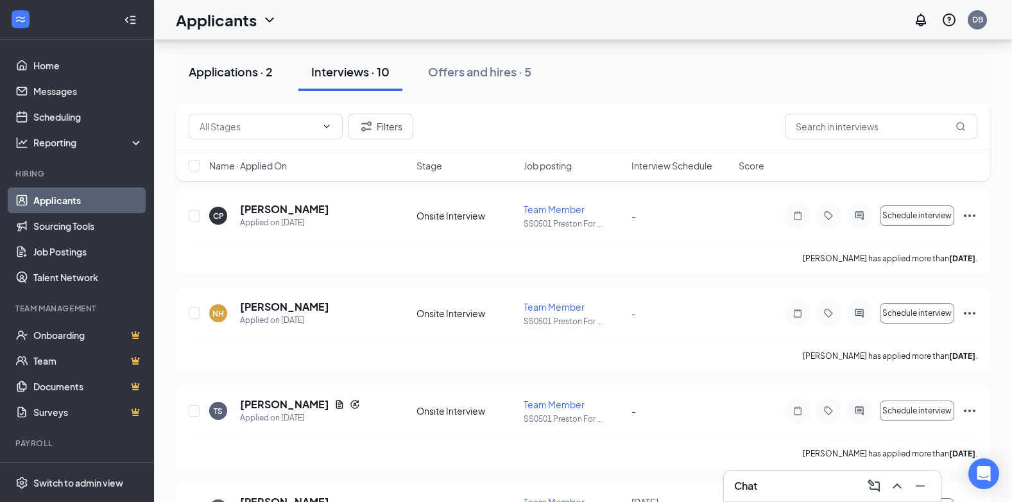
click at [204, 75] on div "Applications · 2" at bounding box center [231, 72] width 84 height 16
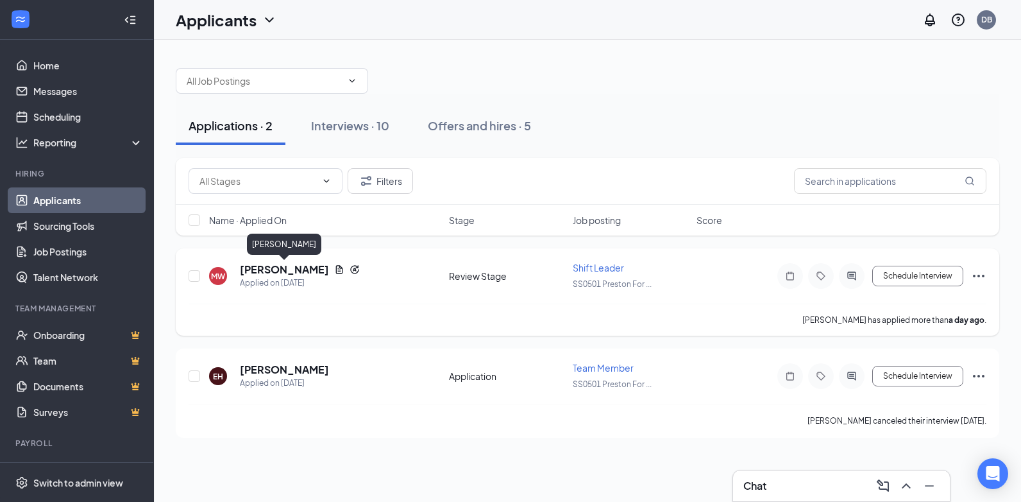
click at [285, 275] on h5 "[PERSON_NAME]" at bounding box center [284, 269] width 89 height 14
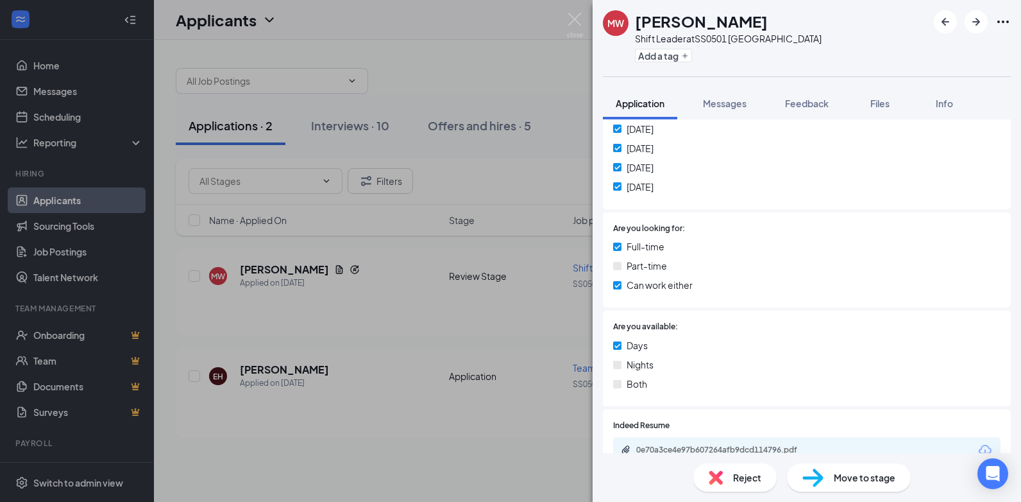
scroll to position [449, 0]
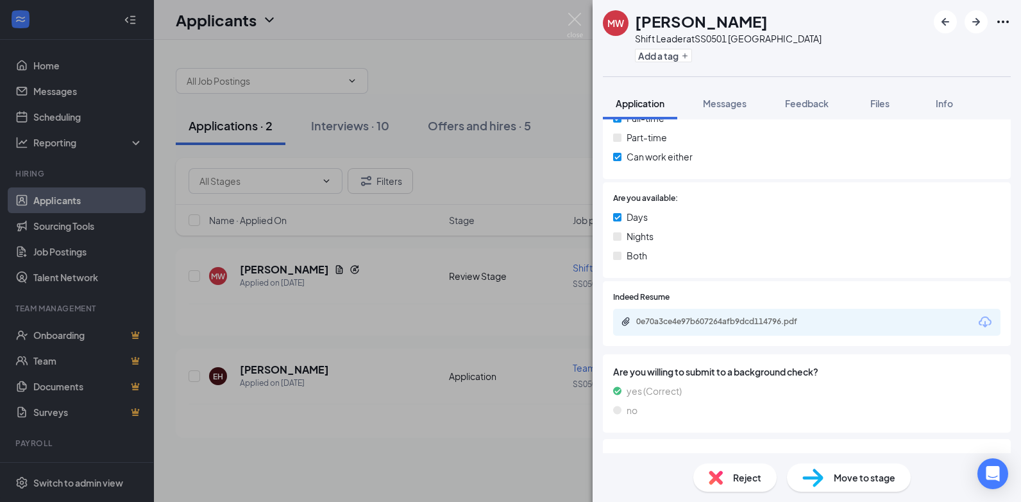
click at [714, 298] on div "0e70a3ce4e97b607264afb9dcd114796.pdf" at bounding box center [723, 287] width 171 height 26
click at [695, 316] on div "0e70a3ce4e97b607264afb9dcd114796.pdf" at bounding box center [725, 322] width 208 height 12
click at [381, 334] on div "MW [PERSON_NAME] Shift Leader at SS0501 Preston Forest Add a tag Application Me…" at bounding box center [510, 251] width 1021 height 502
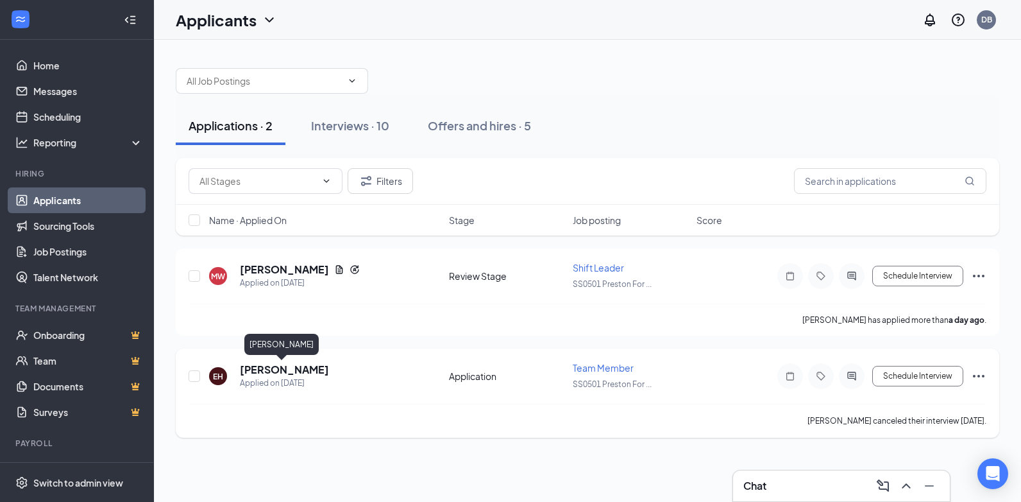
click at [293, 374] on h5 "[PERSON_NAME]" at bounding box center [284, 369] width 89 height 14
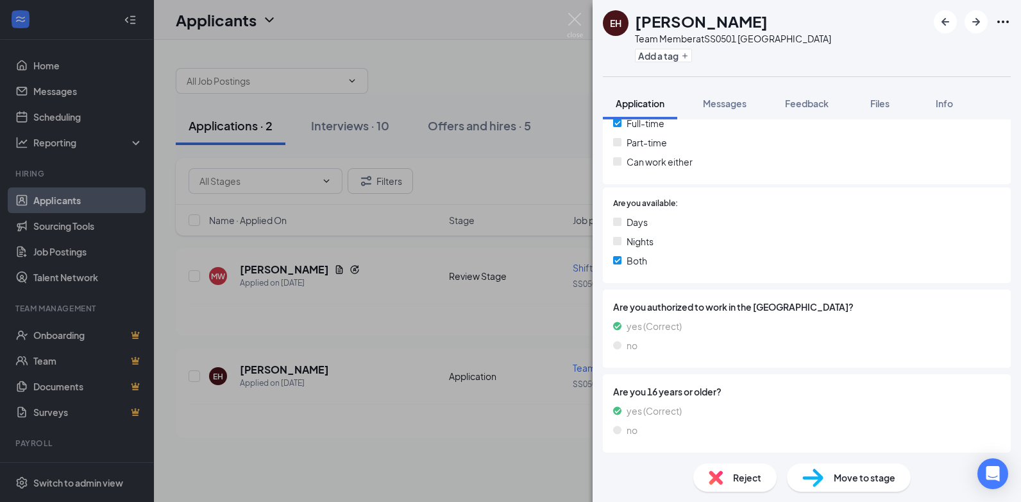
scroll to position [434, 0]
click at [408, 348] on div "EH [PERSON_NAME] Team Member at SS0501 Preston Forest Add a tag Application Mes…" at bounding box center [510, 251] width 1021 height 502
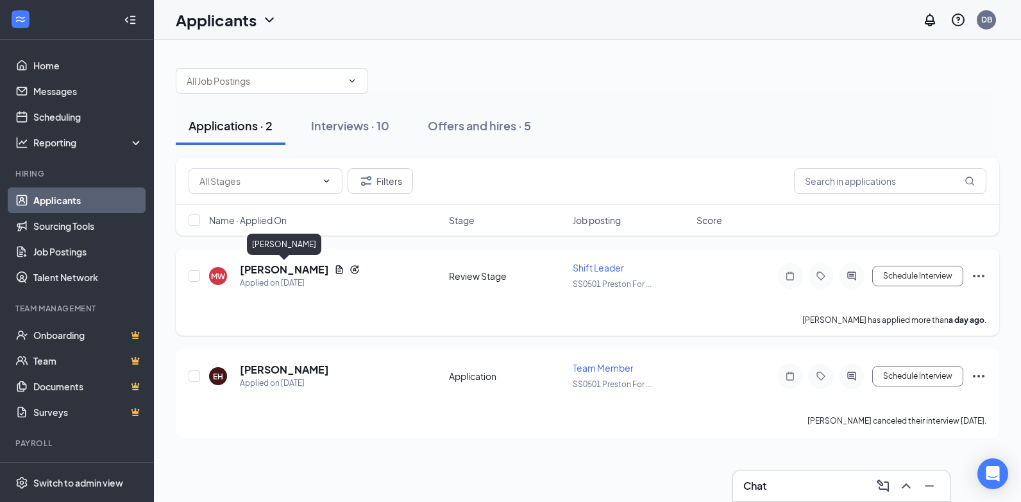
click at [318, 267] on h5 "[PERSON_NAME]" at bounding box center [284, 269] width 89 height 14
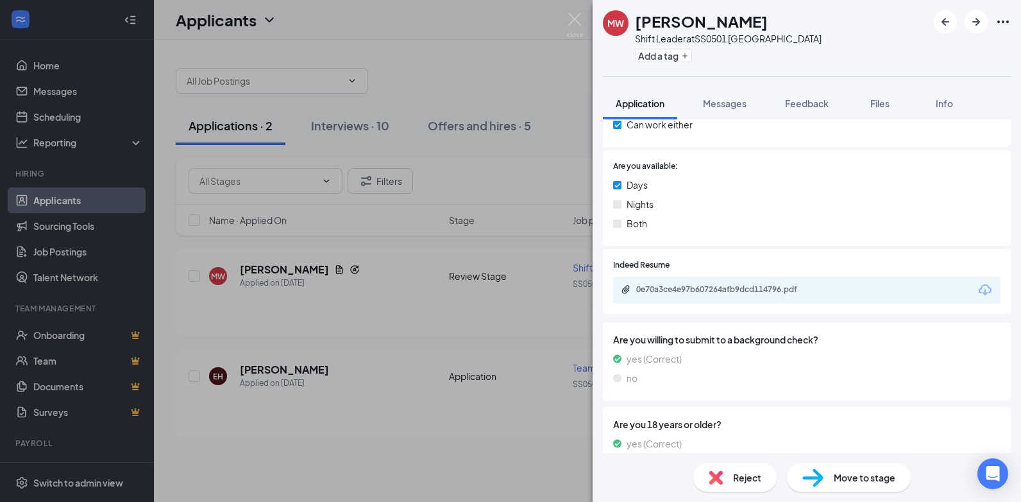
scroll to position [582, 0]
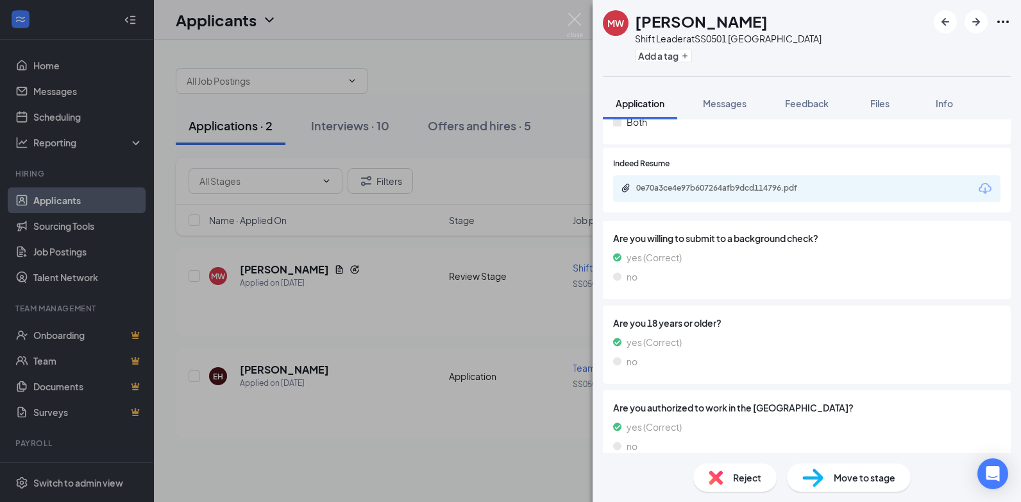
click at [171, 21] on div "0e70a3ce4e97b607264afb9dcd114796.pdf" at bounding box center [85, 10] width 171 height 21
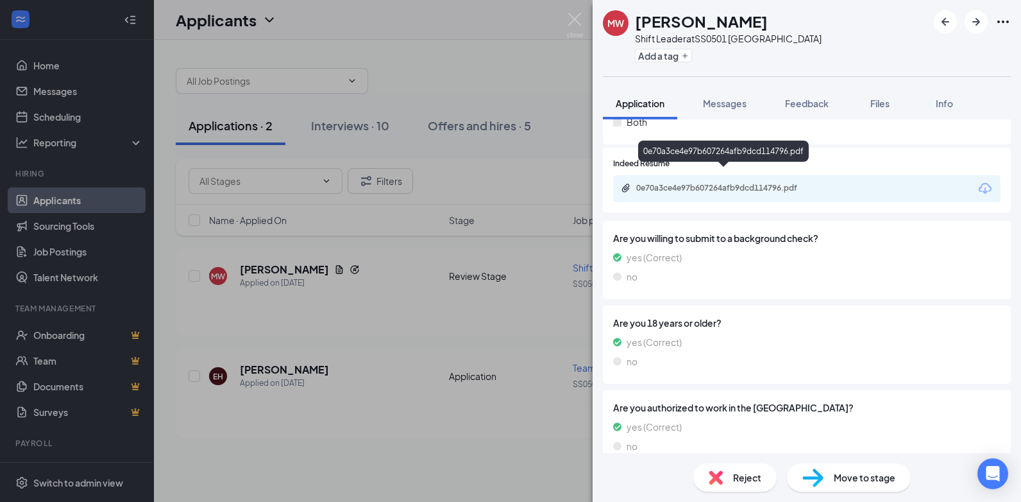
click at [727, 183] on div "0e70a3ce4e97b607264afb9dcd114796.pdf" at bounding box center [726, 188] width 180 height 10
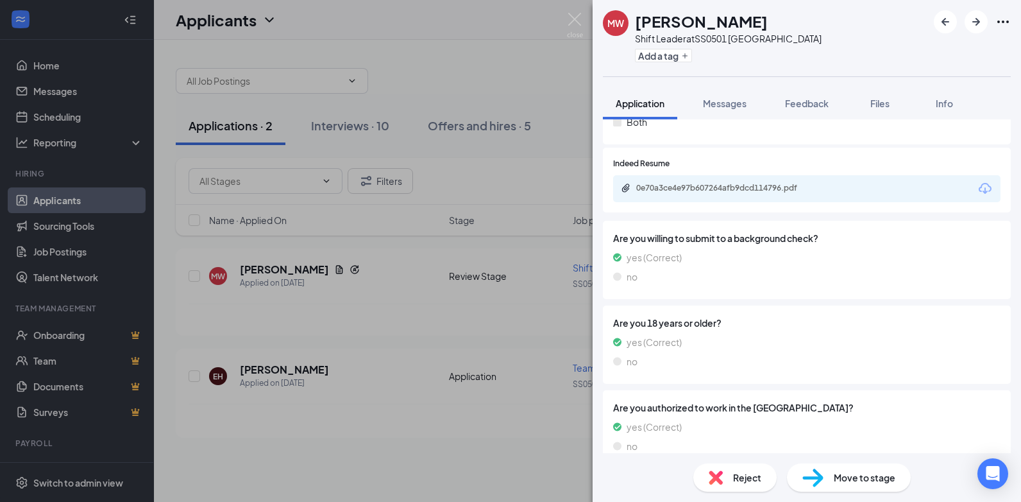
click at [269, 276] on div "MW [PERSON_NAME] Shift Leader at SS0501 Preston Forest Add a tag Application Me…" at bounding box center [510, 251] width 1021 height 502
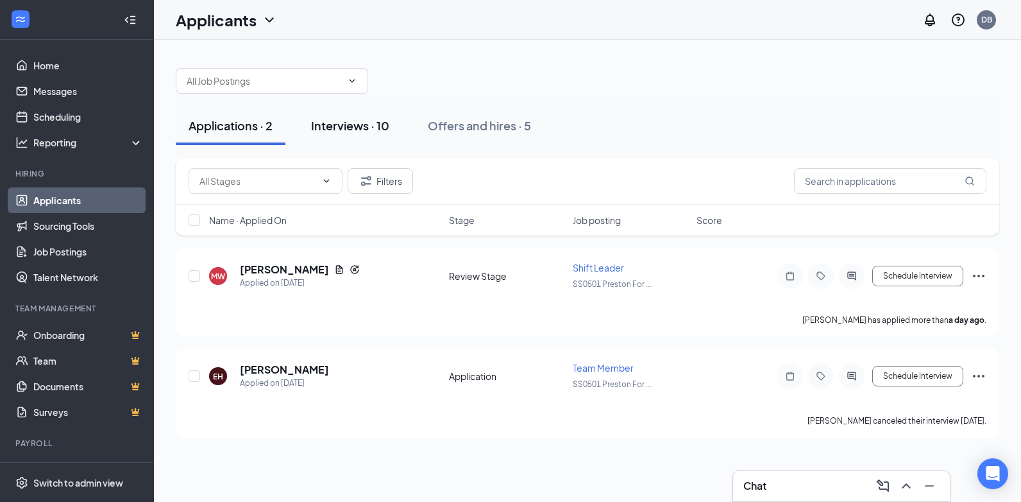
click at [332, 131] on div "Interviews · 10" at bounding box center [350, 125] width 78 height 16
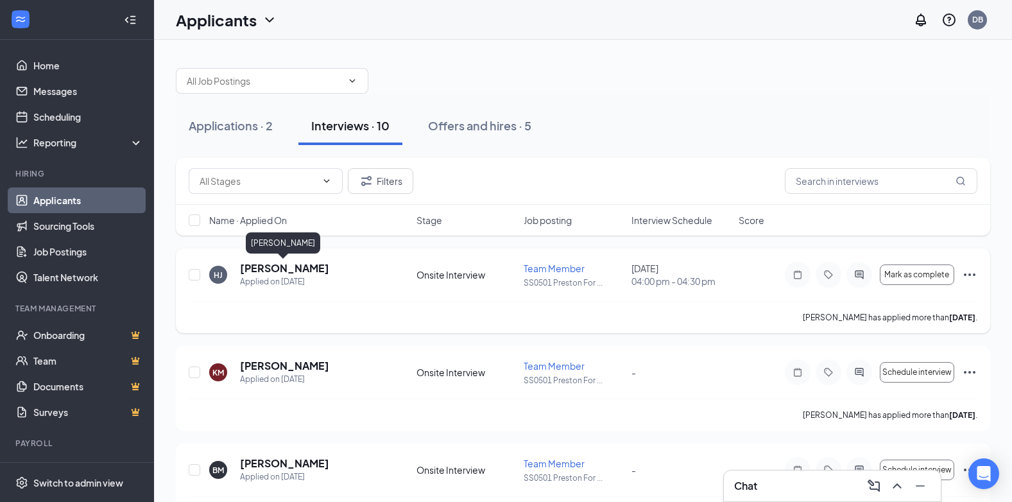
click at [305, 267] on h5 "[PERSON_NAME]" at bounding box center [284, 268] width 89 height 14
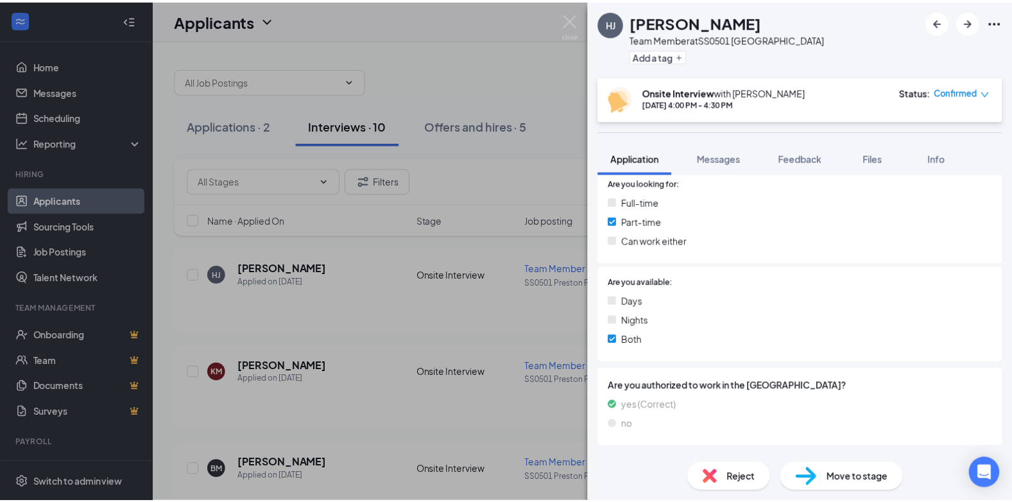
scroll to position [452, 0]
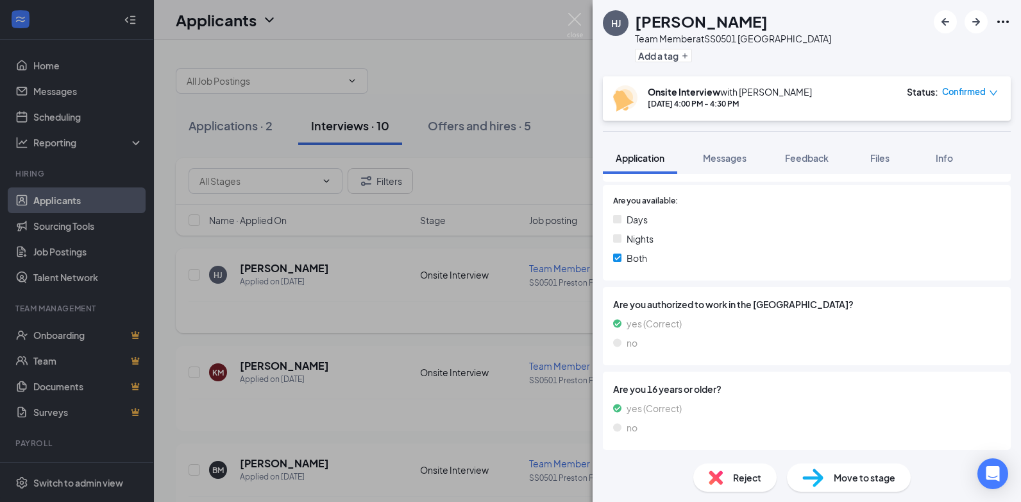
click at [484, 310] on div "[PERSON_NAME] Team Member at SS0501 Preston Forest Add a tag Onsite Interview w…" at bounding box center [510, 251] width 1021 height 502
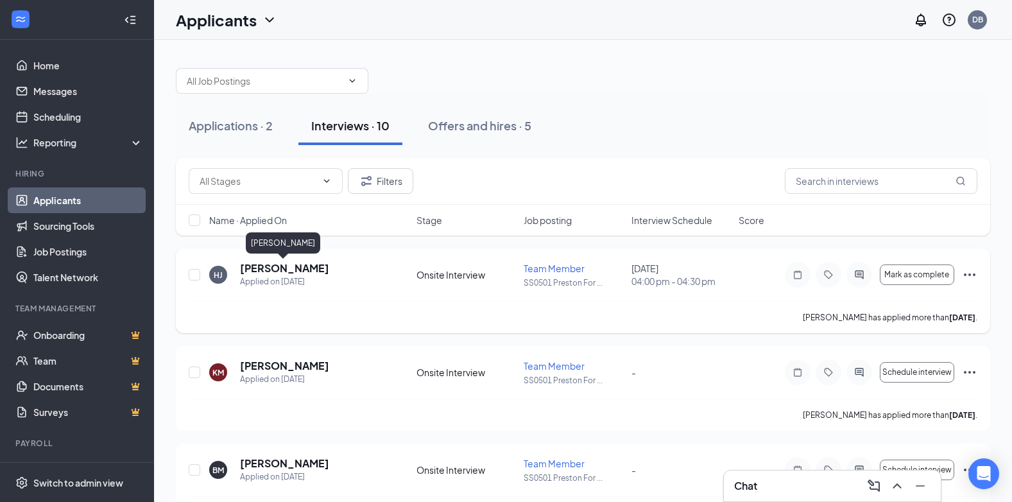
click at [309, 270] on h5 "[PERSON_NAME]" at bounding box center [284, 268] width 89 height 14
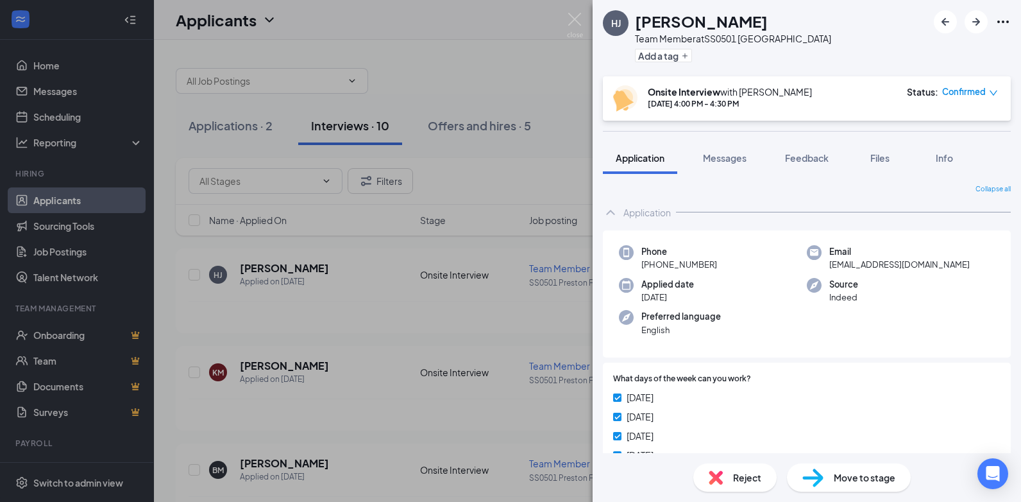
click at [377, 262] on div "[PERSON_NAME] Team Member at SS0501 Preston Forest Add a tag Onsite Interview w…" at bounding box center [510, 251] width 1021 height 502
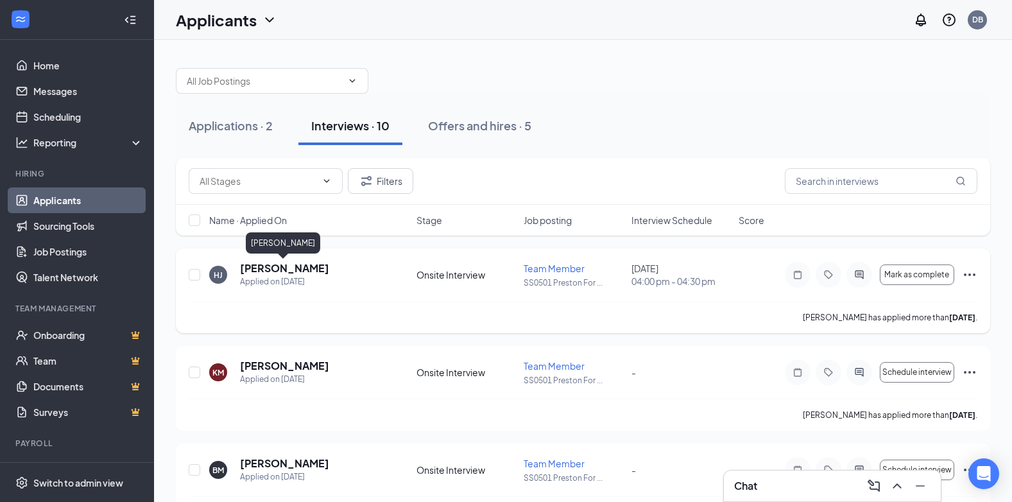
click at [291, 271] on h5 "[PERSON_NAME]" at bounding box center [284, 268] width 89 height 14
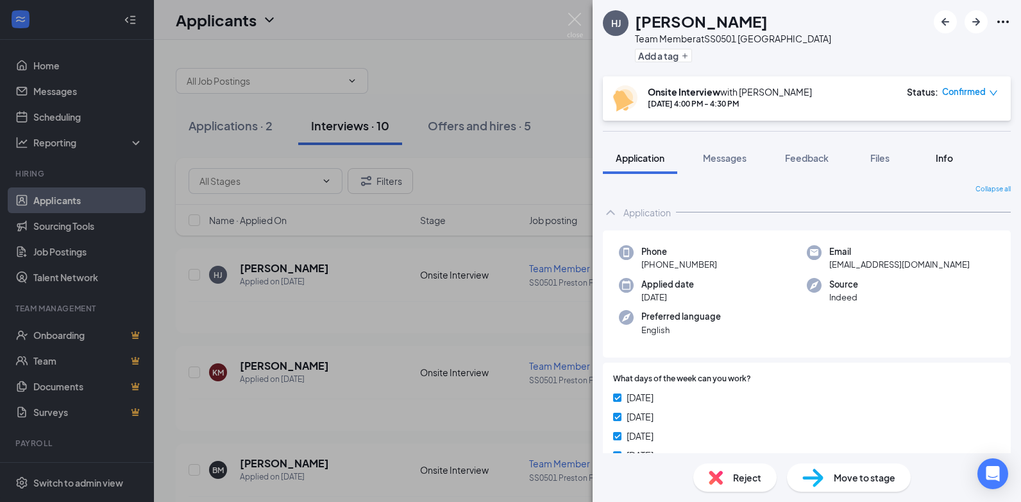
click at [953, 160] on span "Info" at bounding box center [944, 158] width 17 height 12
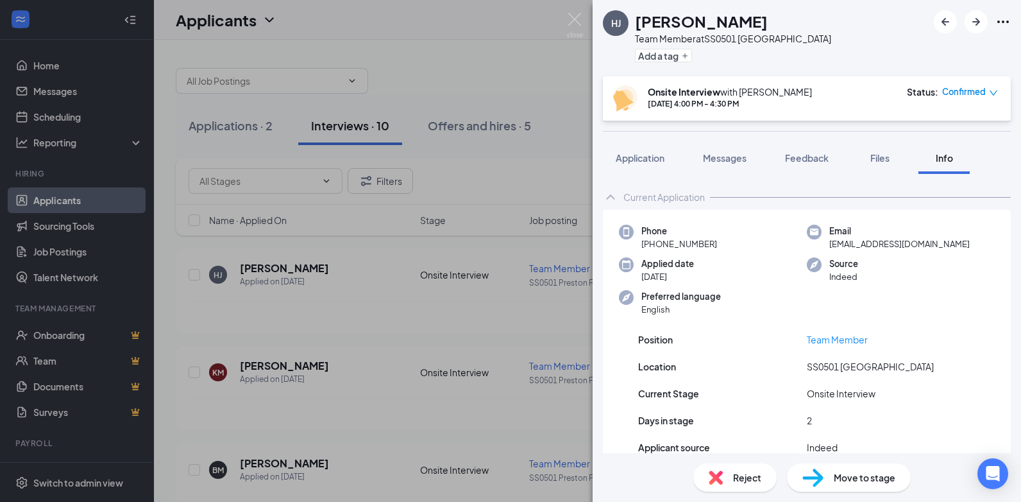
click at [505, 185] on div "[PERSON_NAME] Team Member at SS0501 [GEOGRAPHIC_DATA] Add a tag Onsite Intervie…" at bounding box center [510, 251] width 1021 height 502
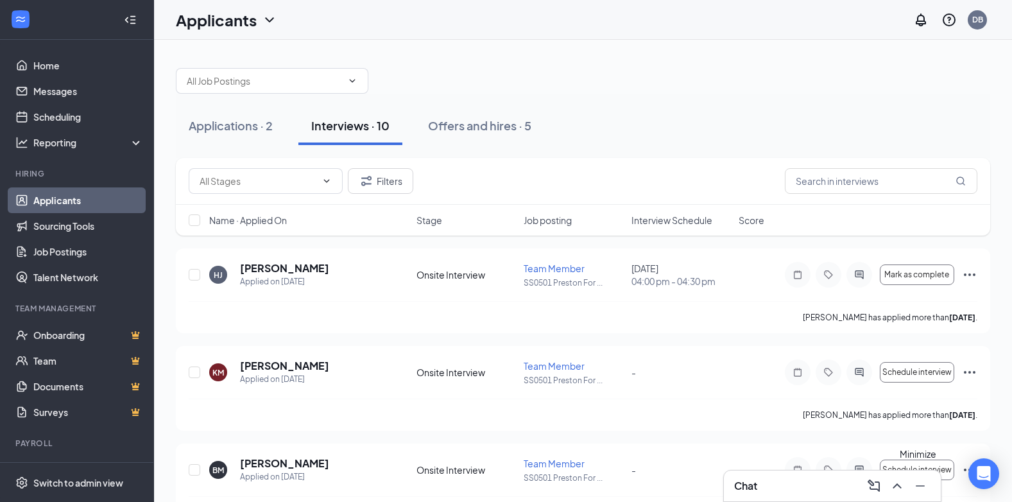
click at [919, 489] on icon "Minimize" at bounding box center [919, 485] width 15 height 15
click at [294, 270] on h5 "[PERSON_NAME]" at bounding box center [284, 268] width 89 height 14
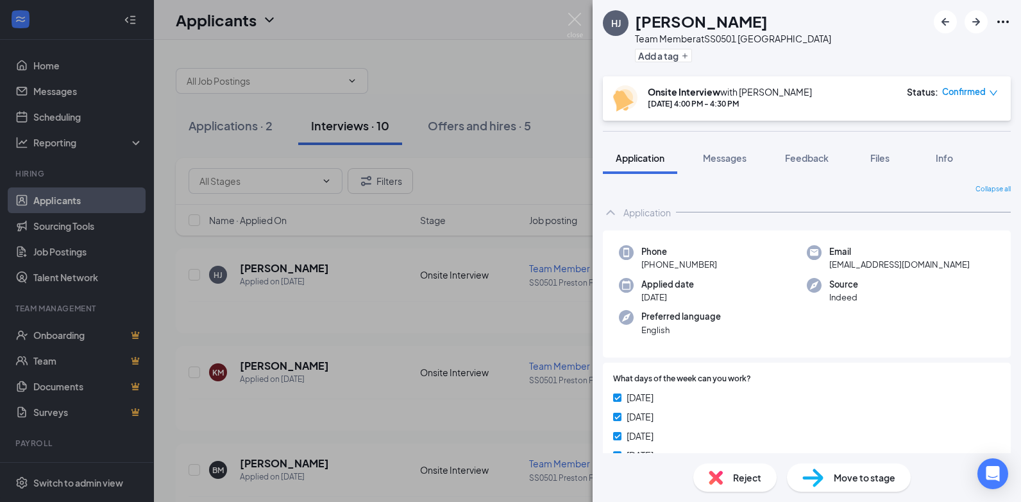
click at [730, 189] on div "Collapse all" at bounding box center [807, 189] width 408 height 10
click at [713, 139] on div "[PERSON_NAME] Team Member at SS0501 Preston Forest Add a tag Onsite Interview w…" at bounding box center [807, 251] width 428 height 502
drag, startPoint x: 713, startPoint y: 139, endPoint x: 715, endPoint y: 152, distance: 13.5
click at [715, 152] on span "Messages" at bounding box center [725, 158] width 44 height 12
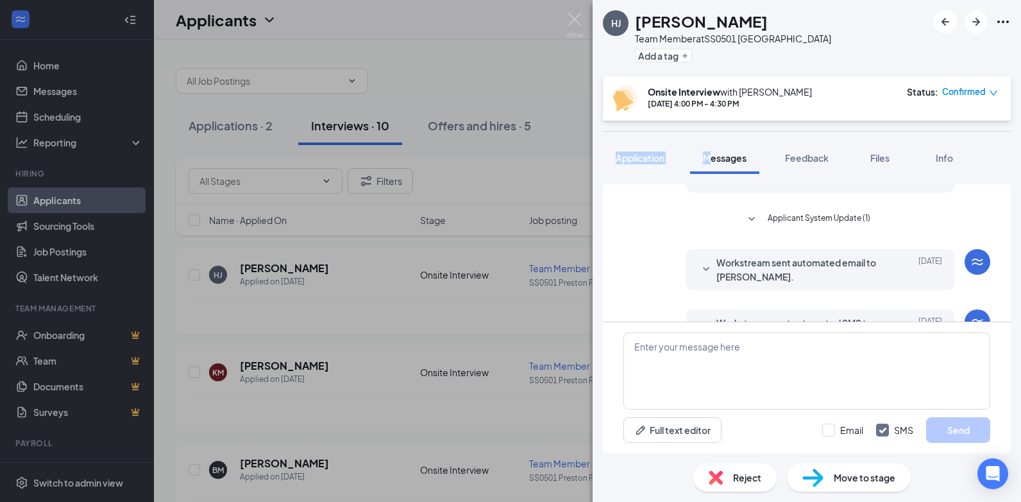
scroll to position [299, 0]
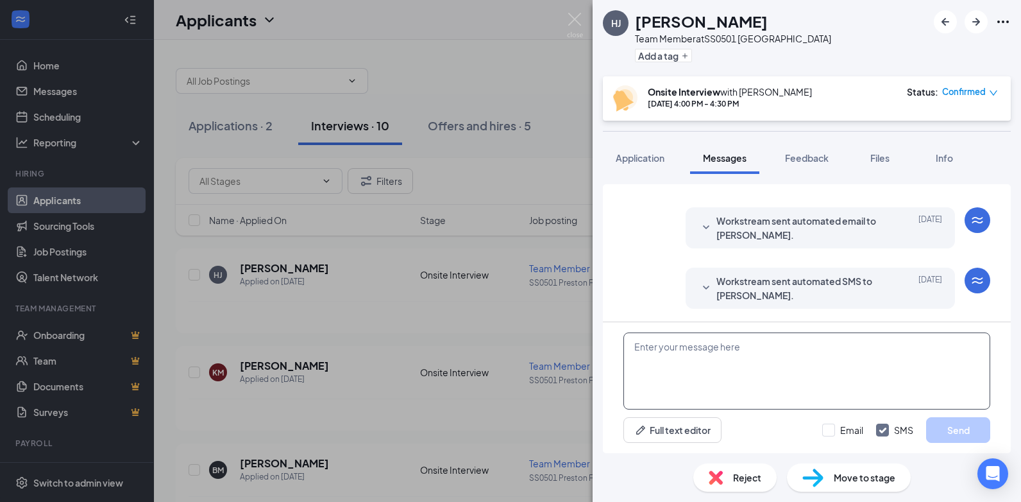
click at [745, 386] on textarea at bounding box center [806, 370] width 367 height 77
type textarea "T"
type textarea "t"
type textarea "[PERSON_NAME] here, please reach back with a time and date for the interview. T…"
click at [953, 437] on button "Send" at bounding box center [958, 430] width 64 height 26
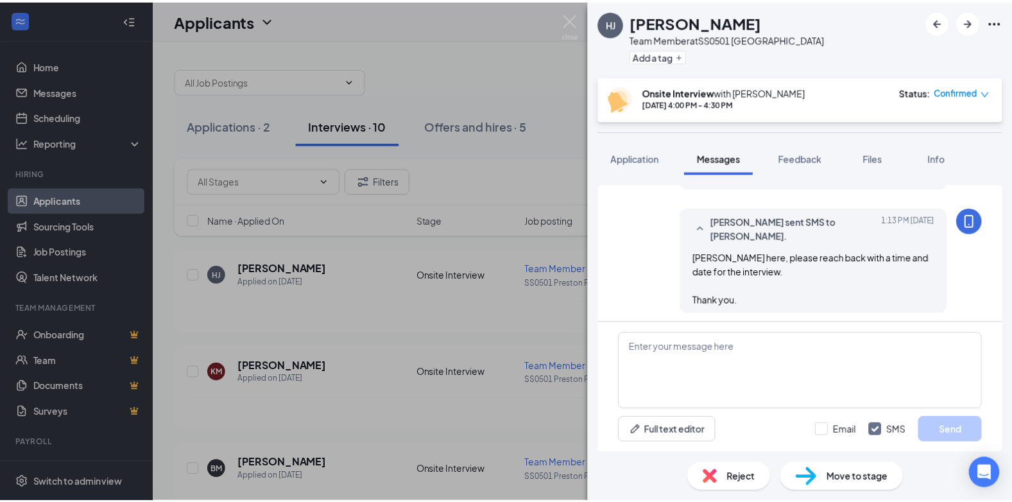
scroll to position [423, 0]
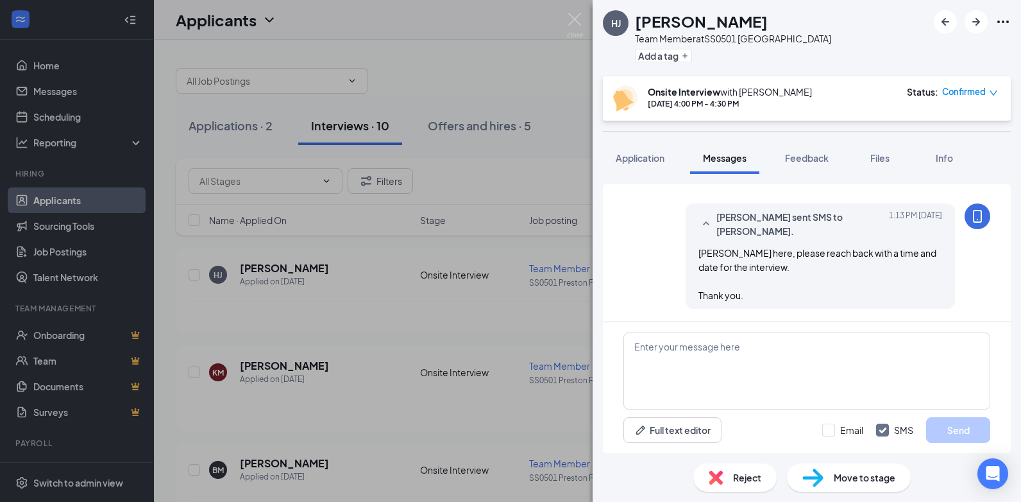
click at [535, 293] on div "[PERSON_NAME] Team Member at SS0501 Preston Forest Add a tag Onsite Interview w…" at bounding box center [510, 251] width 1021 height 502
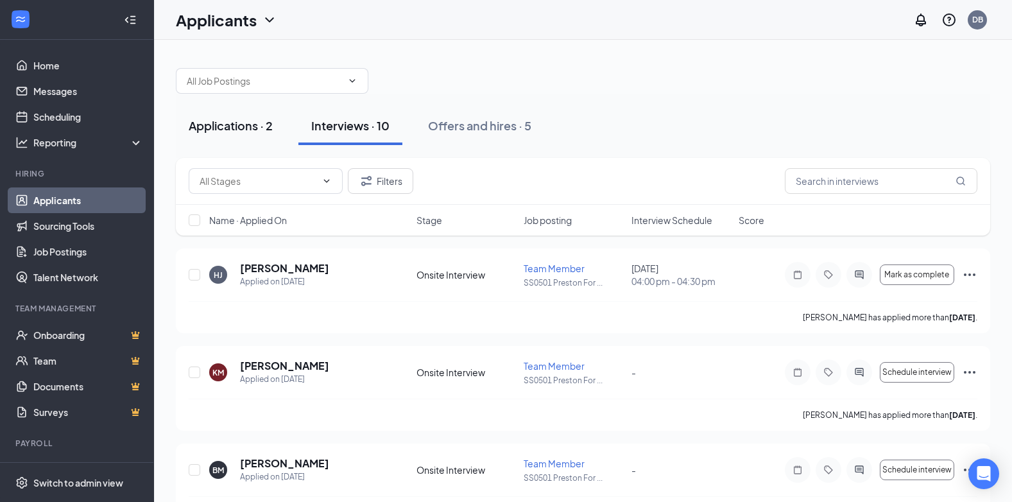
click at [242, 121] on div "Applications · 2" at bounding box center [231, 125] width 84 height 16
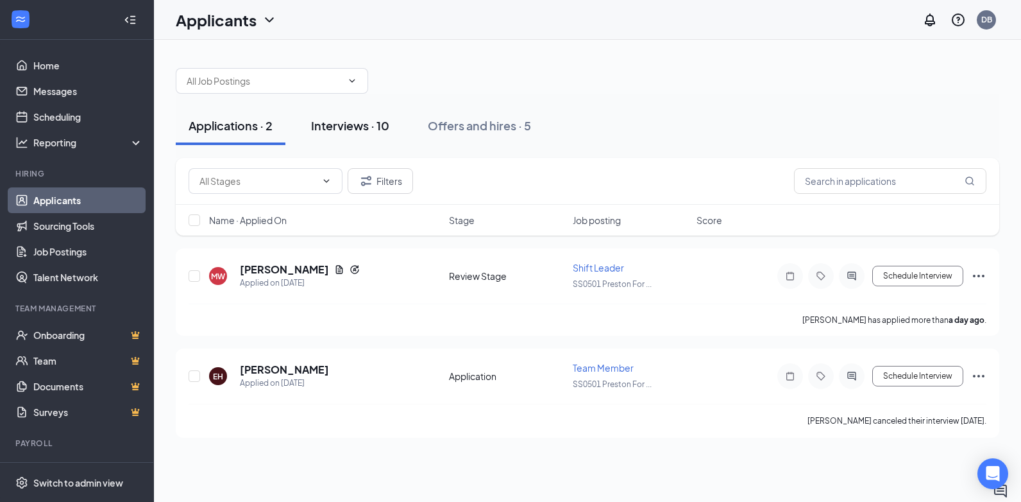
click at [349, 126] on div "Interviews · 10" at bounding box center [350, 125] width 78 height 16
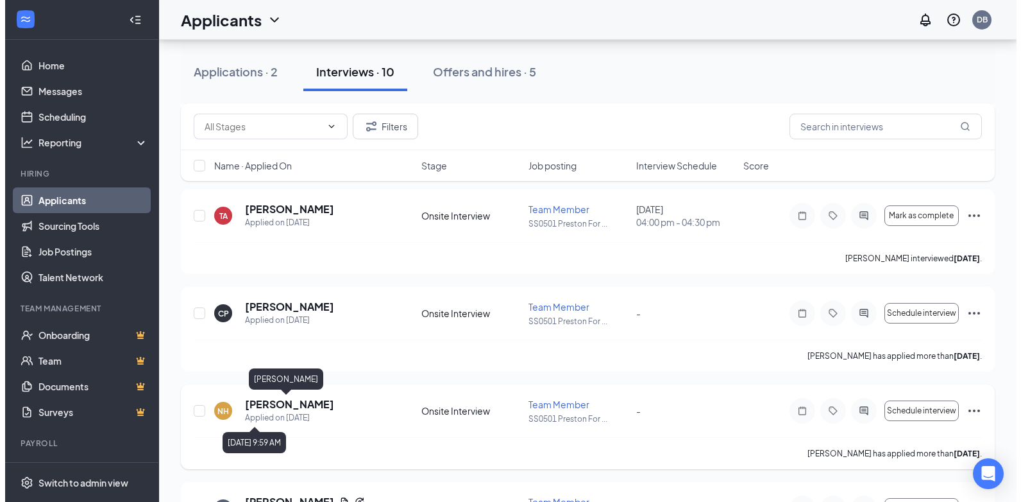
scroll to position [275, 0]
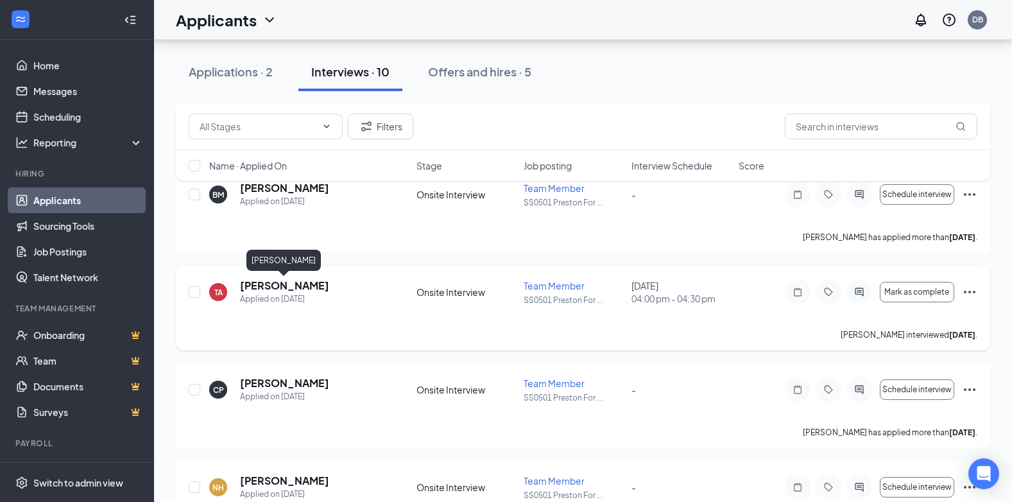
click at [298, 285] on h5 "[PERSON_NAME]" at bounding box center [284, 285] width 89 height 14
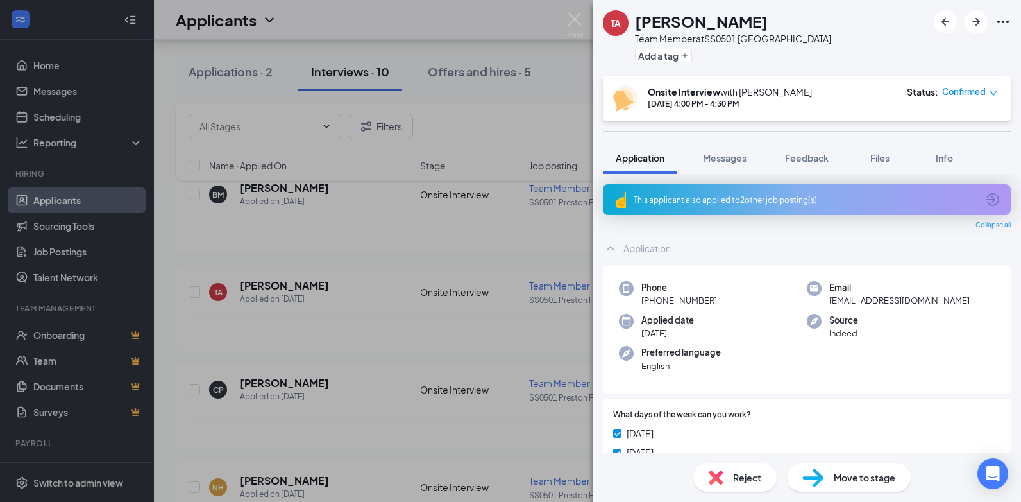
click at [434, 262] on div "TA [PERSON_NAME] Anyiador Team Member at SS0501 [GEOGRAPHIC_DATA] Add a tag Ons…" at bounding box center [510, 251] width 1021 height 502
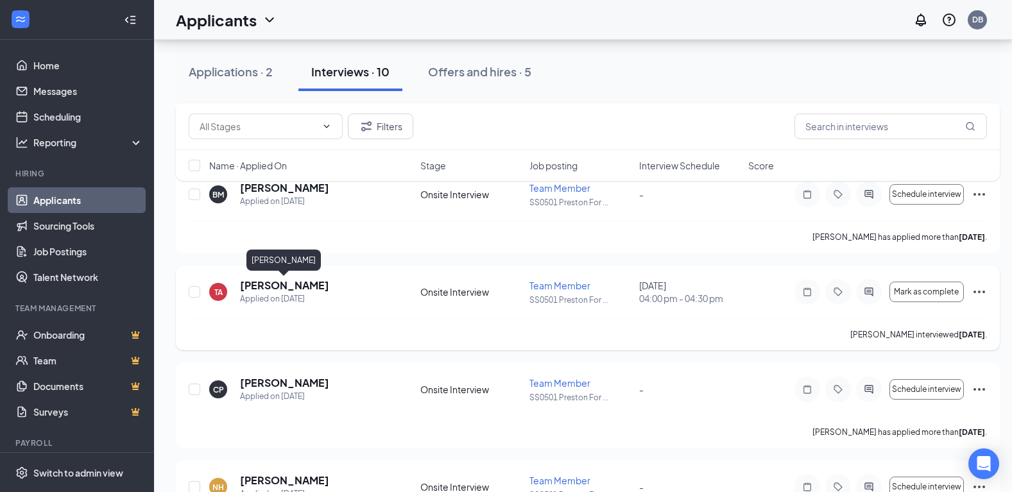
click at [270, 288] on h5 "[PERSON_NAME]" at bounding box center [284, 285] width 89 height 14
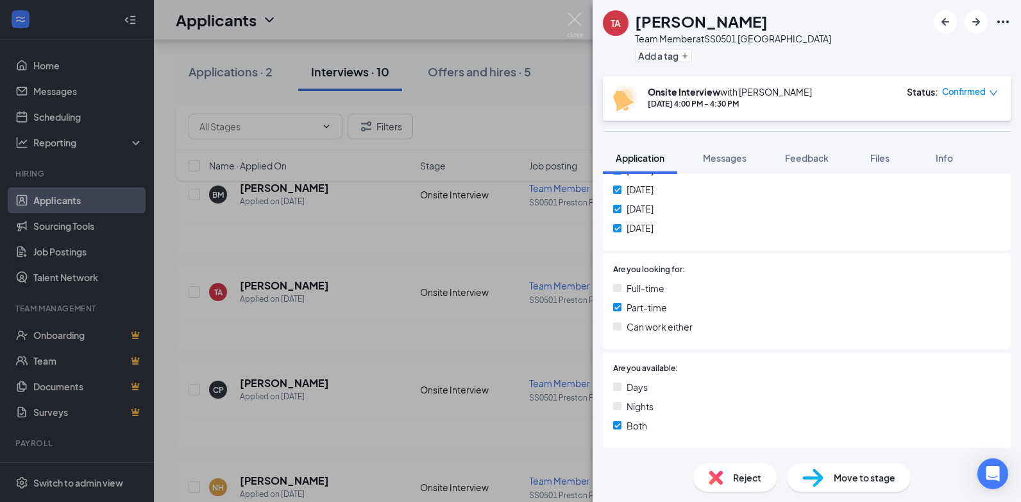
scroll to position [488, 0]
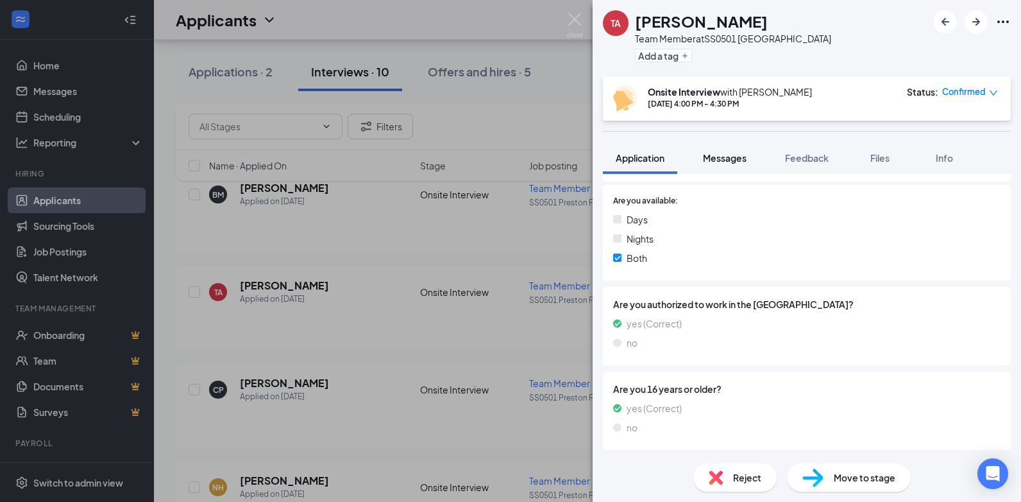
click at [723, 153] on span "Messages" at bounding box center [725, 158] width 44 height 12
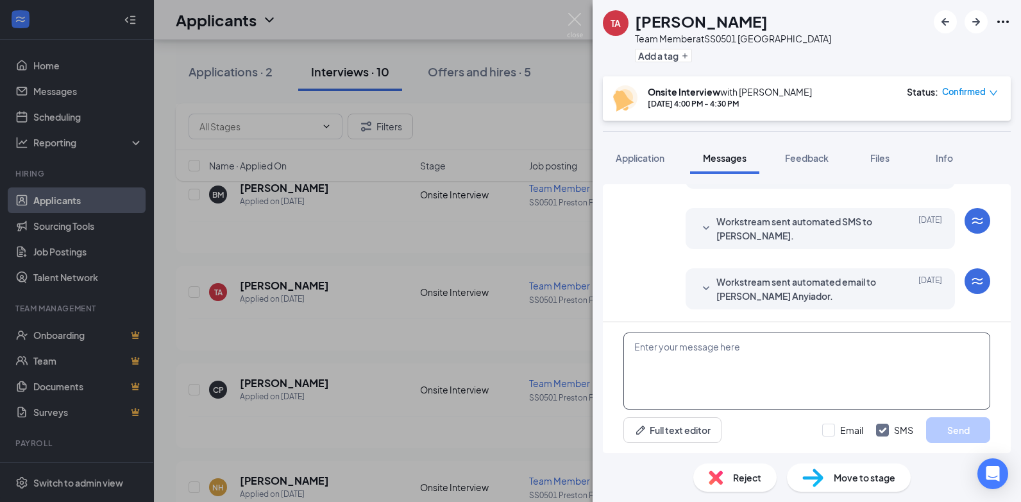
click at [709, 343] on textarea at bounding box center [806, 370] width 367 height 77
type textarea "This is [PERSON_NAME], please confirm date and time for this upcoming [DATE]."
click at [942, 425] on button "Send" at bounding box center [958, 430] width 64 height 26
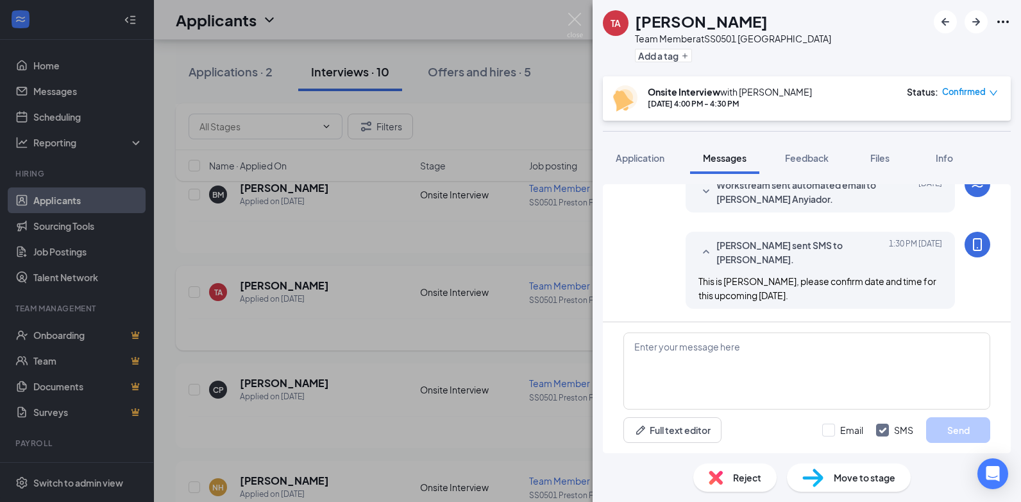
drag, startPoint x: 259, startPoint y: 303, endPoint x: 269, endPoint y: 303, distance: 10.9
click at [260, 303] on div "TA [PERSON_NAME] Anyiador Team Member at SS0501 Preston Forest Add a tag Onsite…" at bounding box center [510, 251] width 1021 height 502
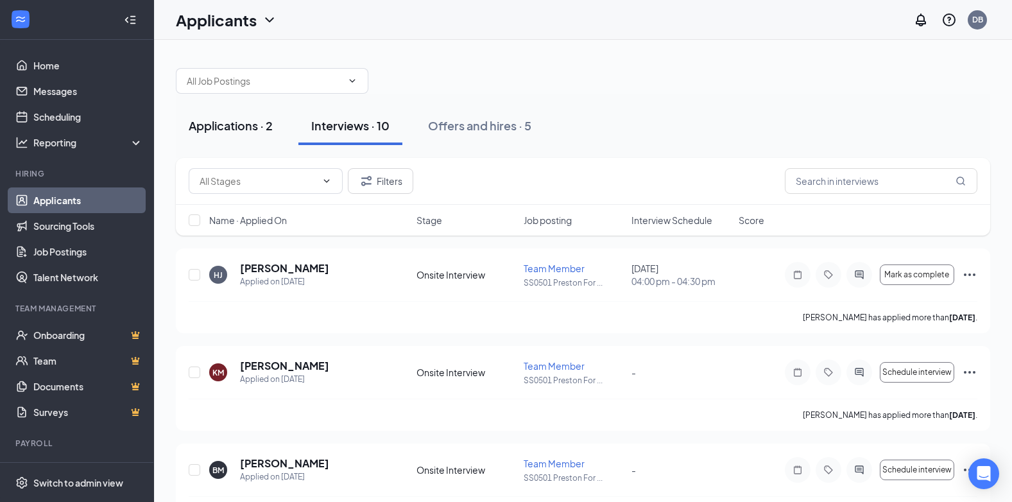
click at [234, 125] on div "Applications · 2" at bounding box center [231, 125] width 84 height 16
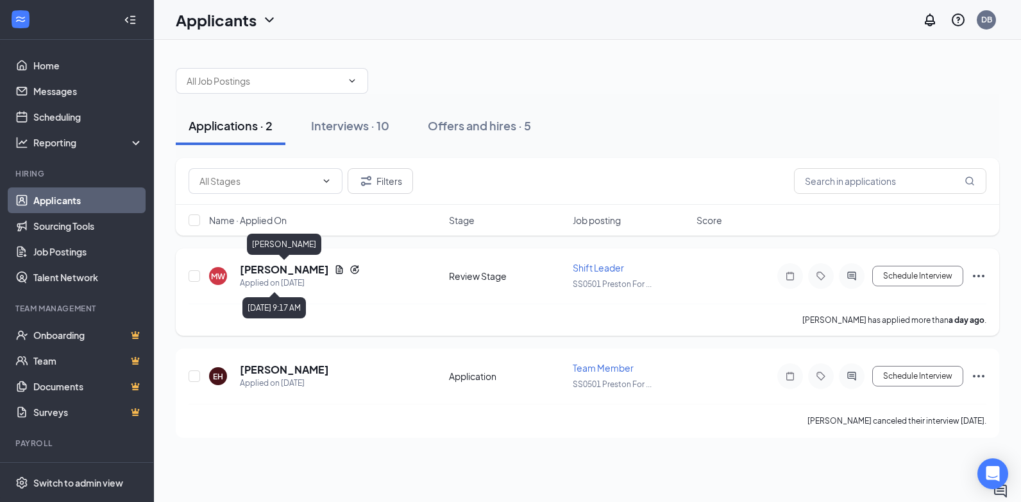
click at [289, 272] on h5 "[PERSON_NAME]" at bounding box center [284, 269] width 89 height 14
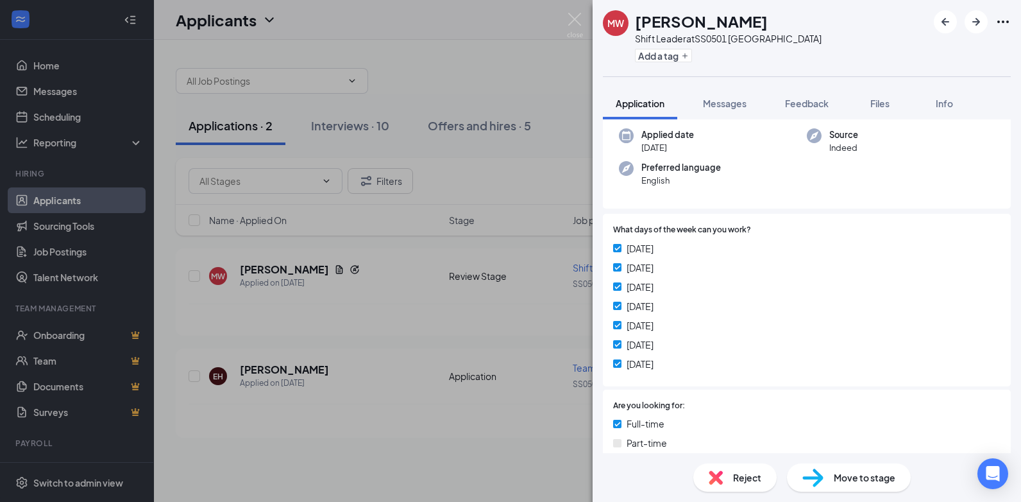
scroll to position [128, 0]
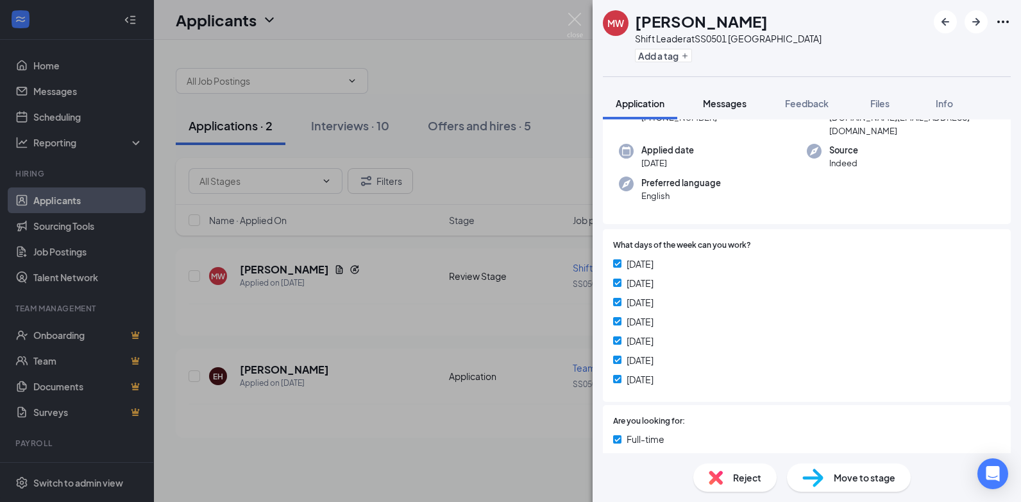
click at [734, 114] on button "Messages" at bounding box center [724, 103] width 69 height 32
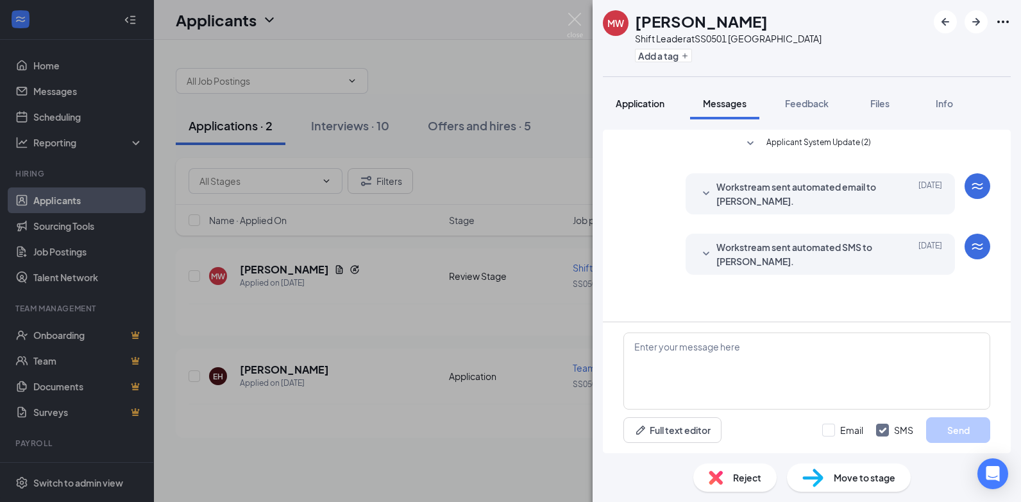
click at [653, 103] on span "Application" at bounding box center [640, 104] width 49 height 12
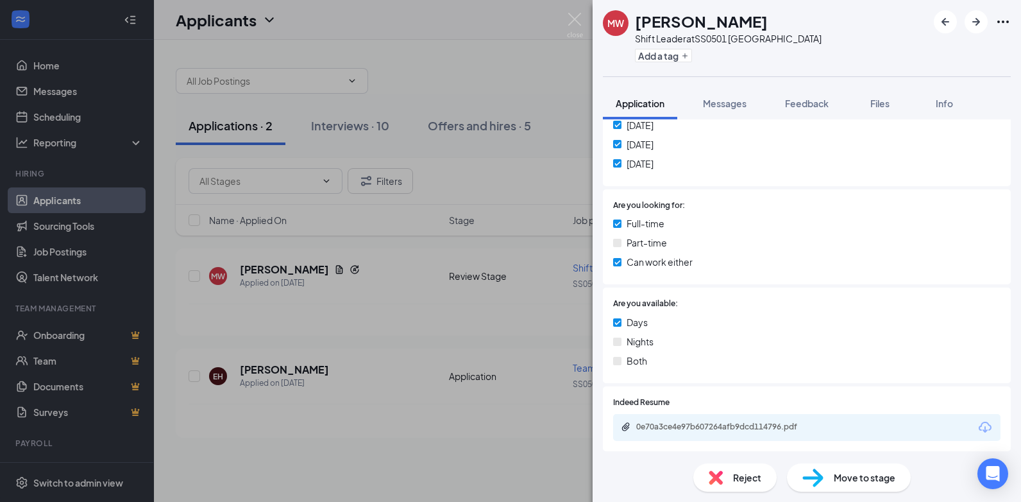
scroll to position [393, 0]
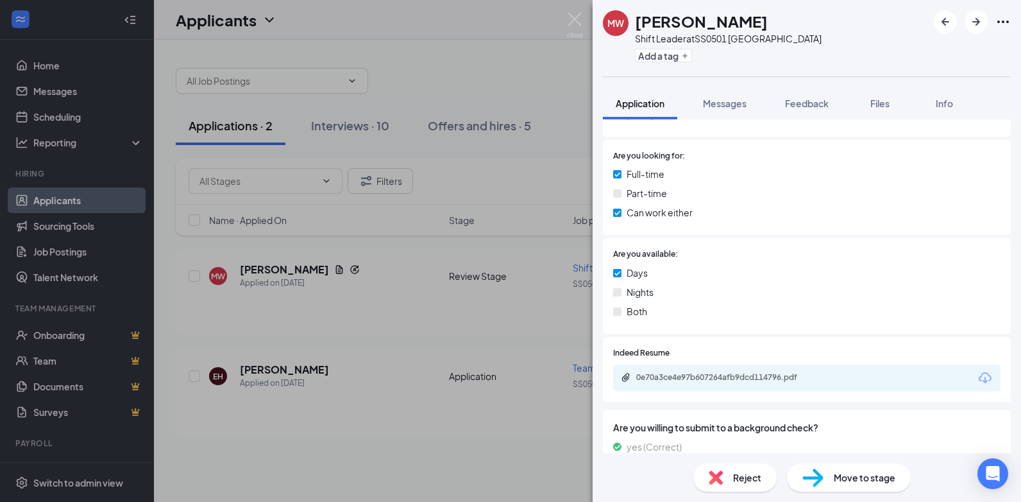
click at [692, 372] on div "0e70a3ce4e97b607264afb9dcd114796.pdf" at bounding box center [726, 377] width 180 height 10
drag, startPoint x: 405, startPoint y: 318, endPoint x: 486, endPoint y: 323, distance: 81.0
click at [407, 318] on div "MW [PERSON_NAME] Shift Leader at SS0501 Preston Forest Add a tag Application Me…" at bounding box center [510, 251] width 1021 height 502
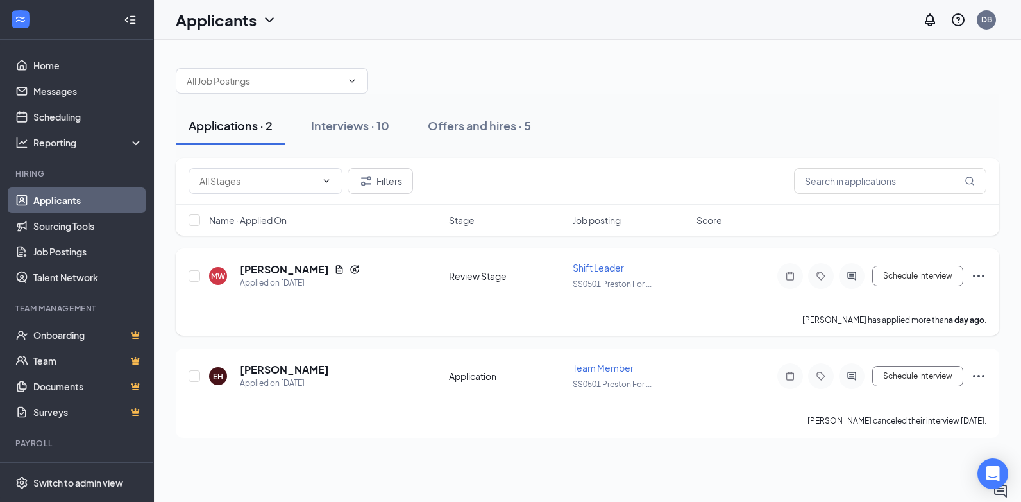
click at [562, 323] on div "[PERSON_NAME] has applied more than a day ago ." at bounding box center [588, 319] width 798 height 32
click at [257, 128] on div "Applications · 2" at bounding box center [231, 125] width 84 height 16
click at [289, 270] on h5 "[PERSON_NAME]" at bounding box center [284, 269] width 89 height 14
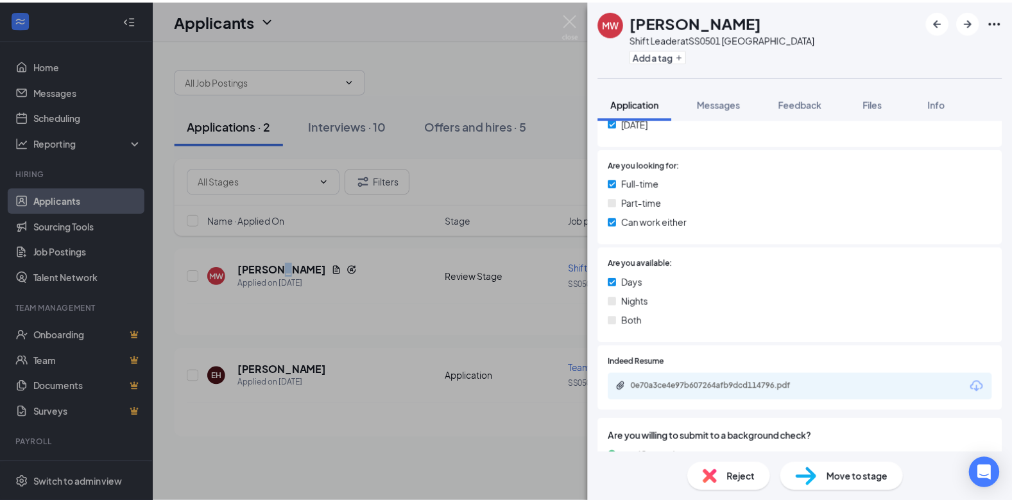
scroll to position [385, 0]
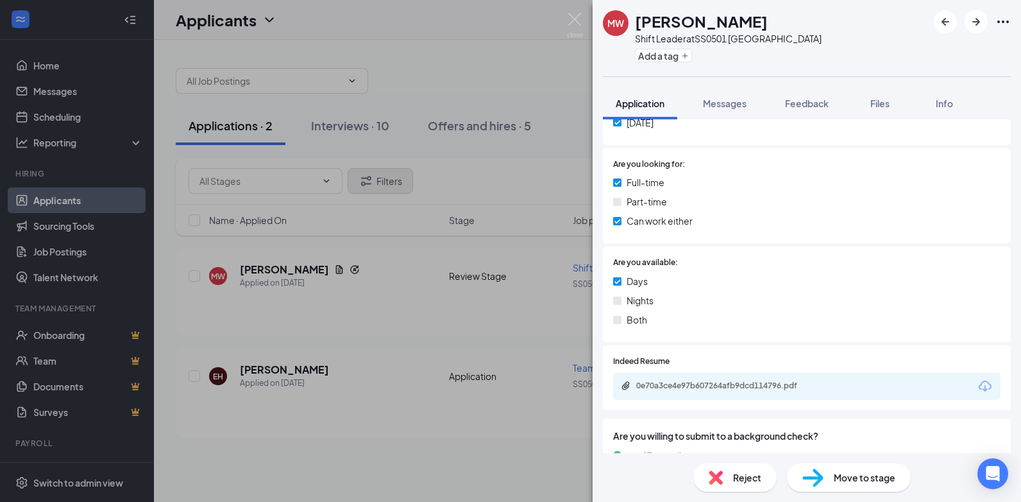
drag, startPoint x: 455, startPoint y: 289, endPoint x: 387, endPoint y: 180, distance: 128.3
click at [455, 289] on div "MW [PERSON_NAME] Shift Leader at SS0501 Preston Forest Add a tag Application Me…" at bounding box center [510, 251] width 1021 height 502
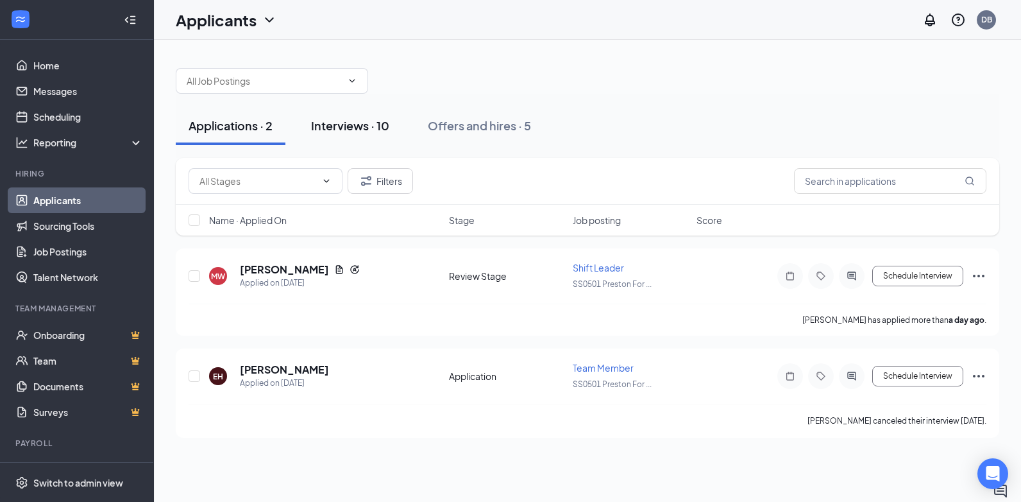
click at [368, 131] on div "Interviews · 10" at bounding box center [350, 125] width 78 height 16
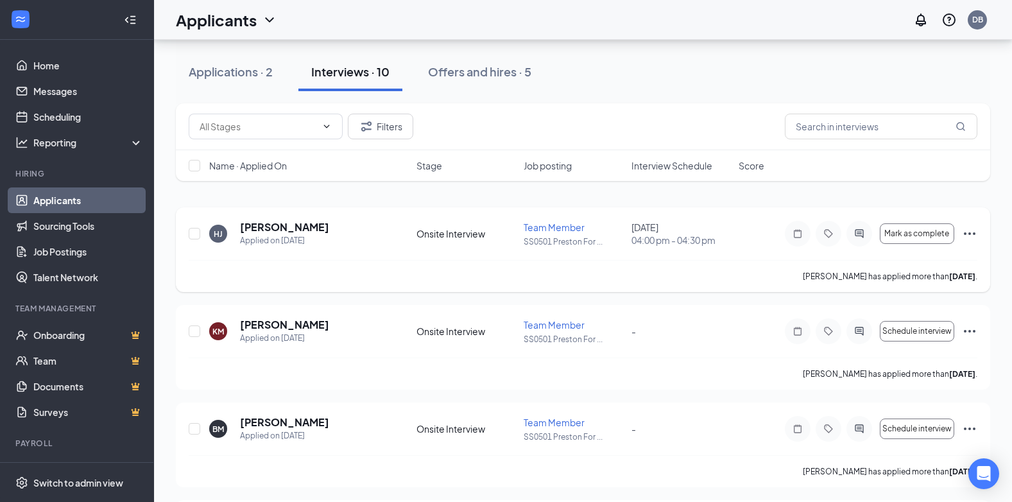
scroll to position [64, 0]
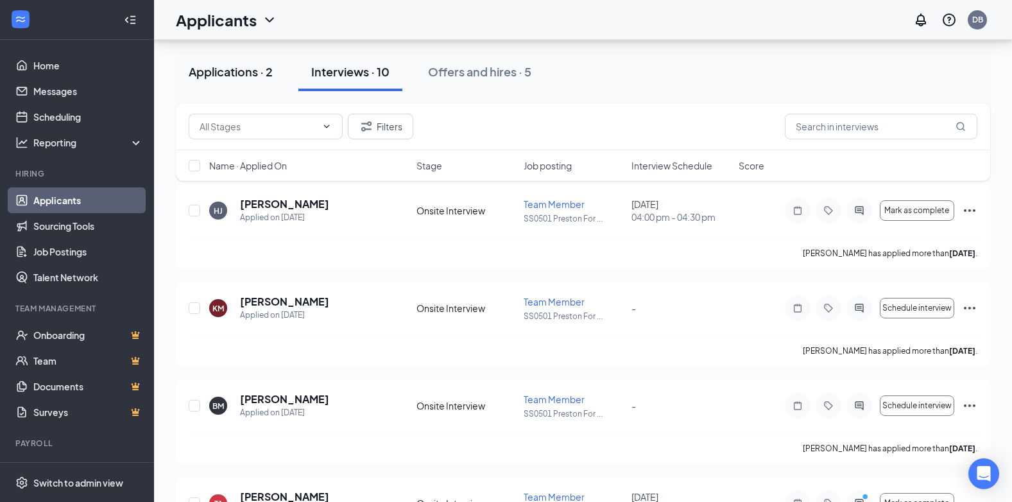
click at [255, 78] on div "Applications · 2" at bounding box center [231, 72] width 84 height 16
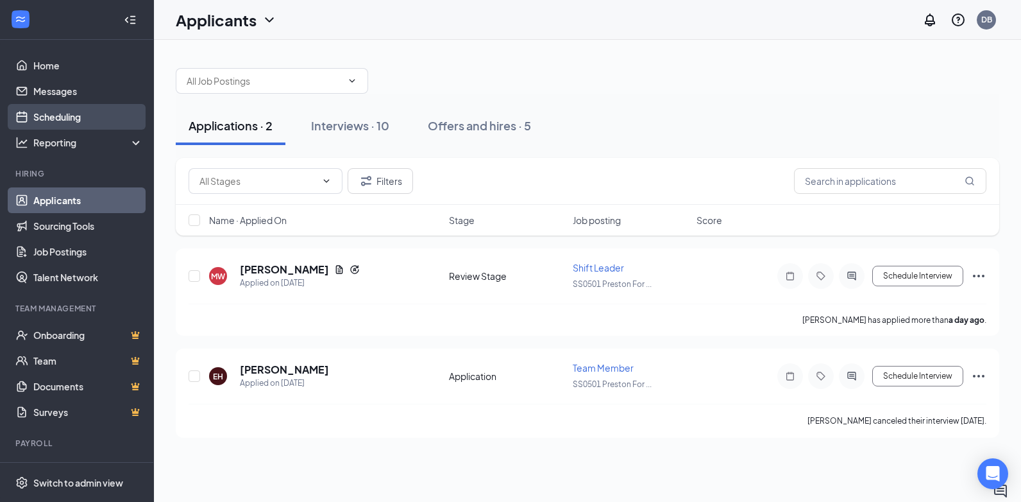
click at [83, 118] on link "Scheduling" at bounding box center [88, 117] width 110 height 26
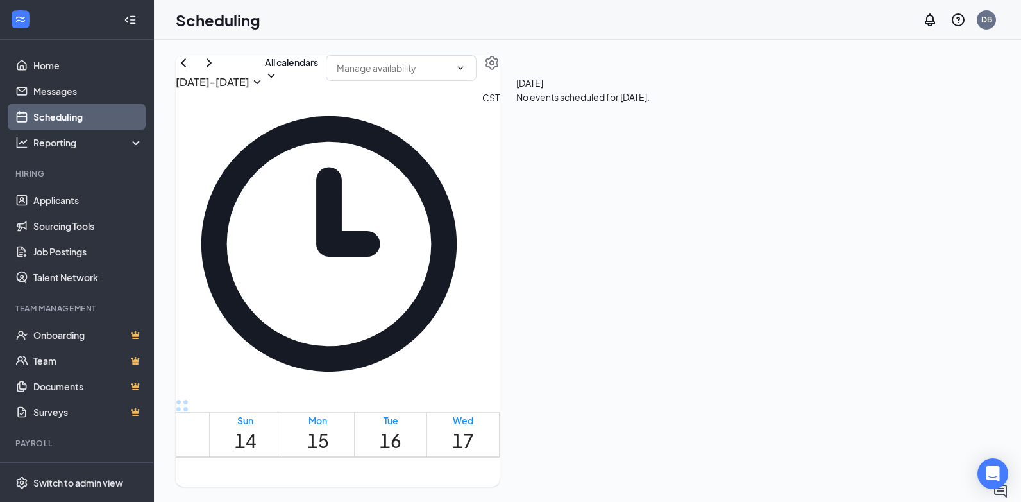
scroll to position [823, 0]
click at [55, 87] on link "Messages" at bounding box center [88, 91] width 110 height 26
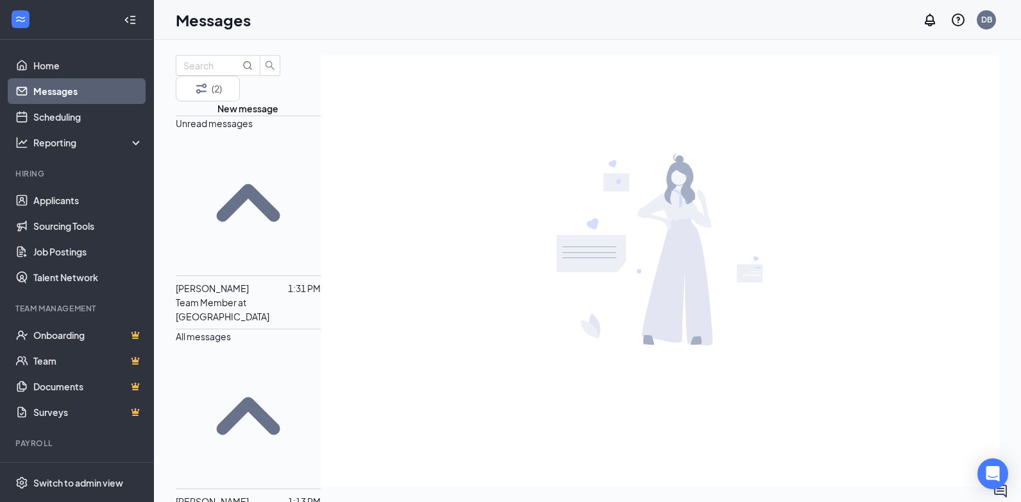
click at [249, 282] on span "[PERSON_NAME]" at bounding box center [212, 288] width 73 height 12
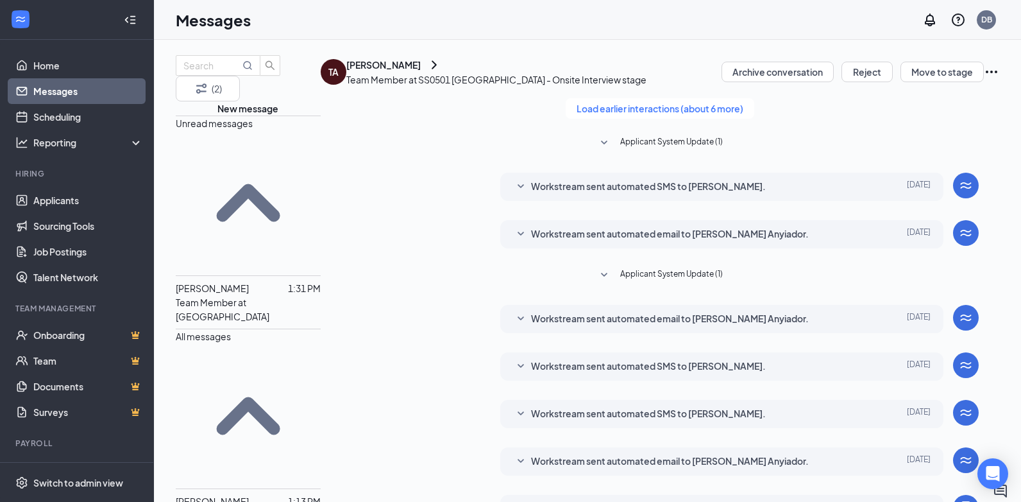
scroll to position [309, 0]
type textarea "a"
type textarea "Great, see you then."
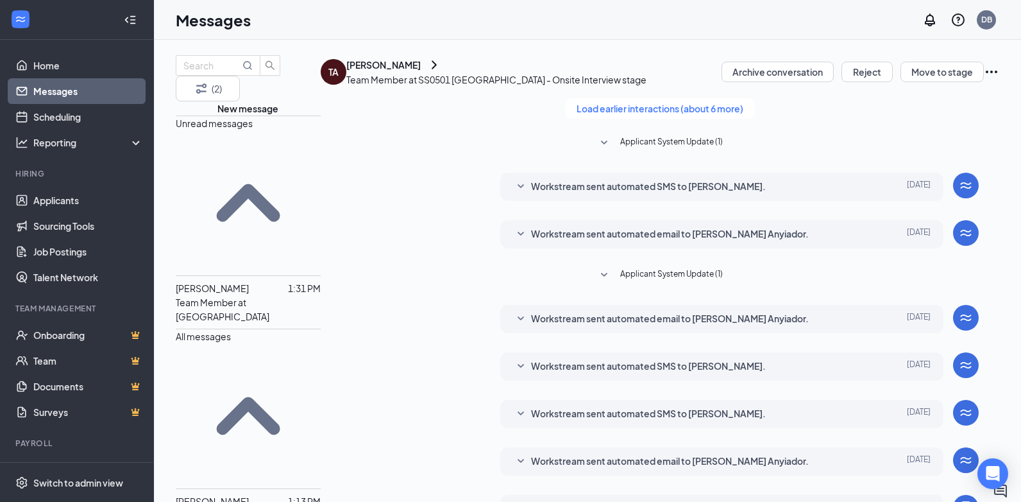
scroll to position [378, 0]
click at [230, 495] on span "[PERSON_NAME]" at bounding box center [212, 501] width 73 height 12
